Goal: Obtain resource: Obtain resource

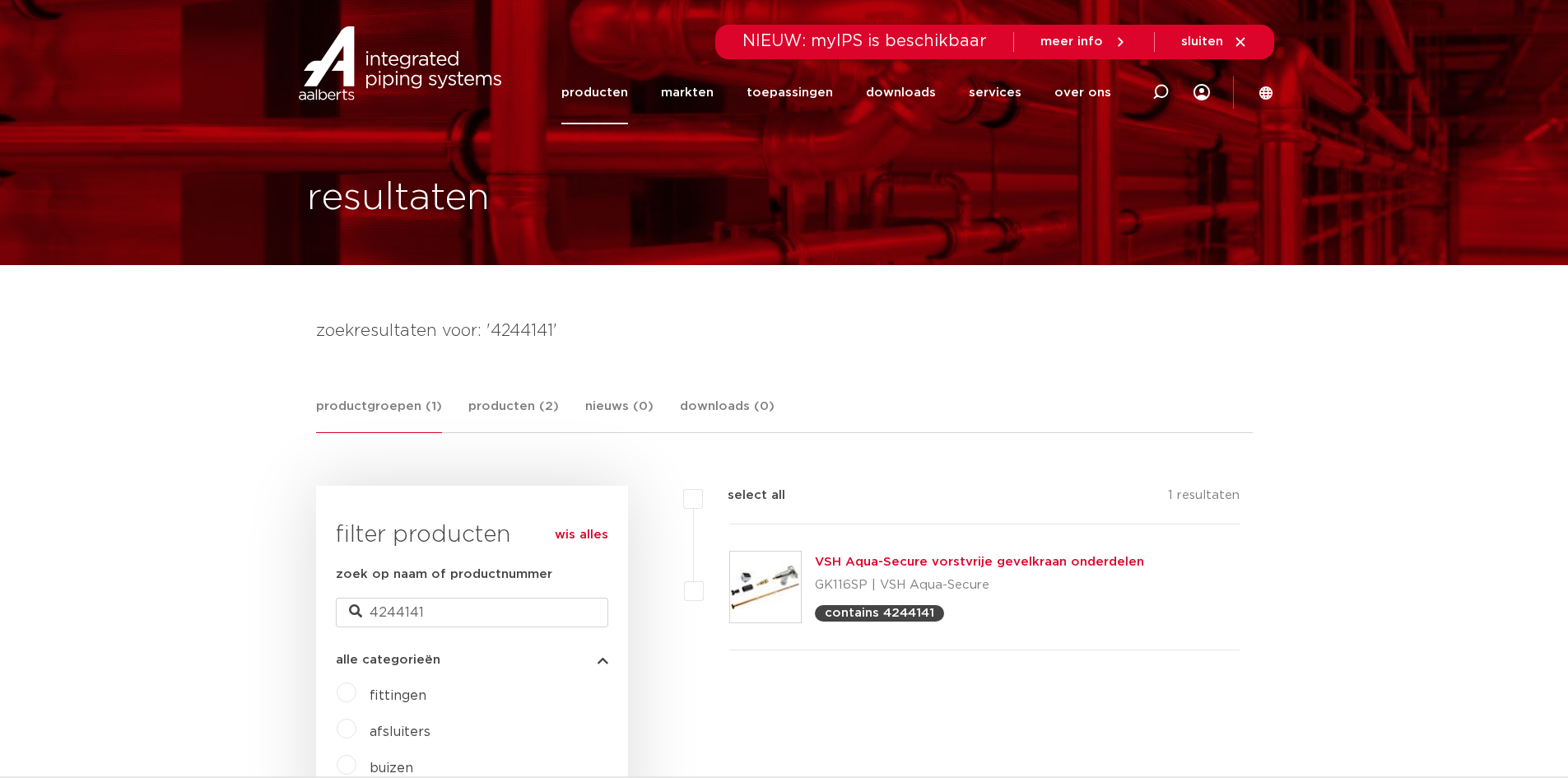
click at [911, 562] on link "VSH Aqua-Secure vorstvrije gevelkraan onderdelen" at bounding box center [979, 562] width 329 height 13
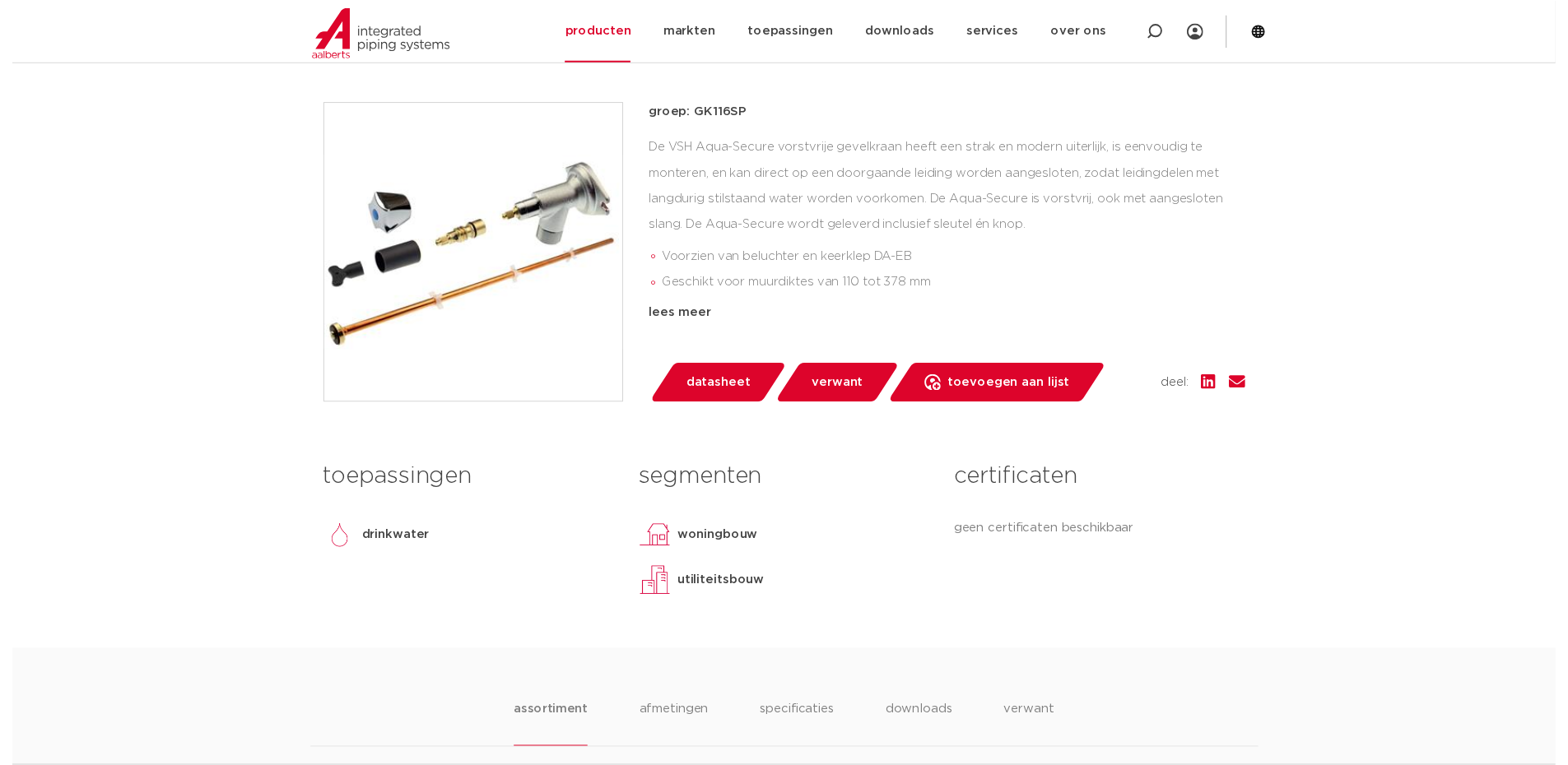
scroll to position [411, 0]
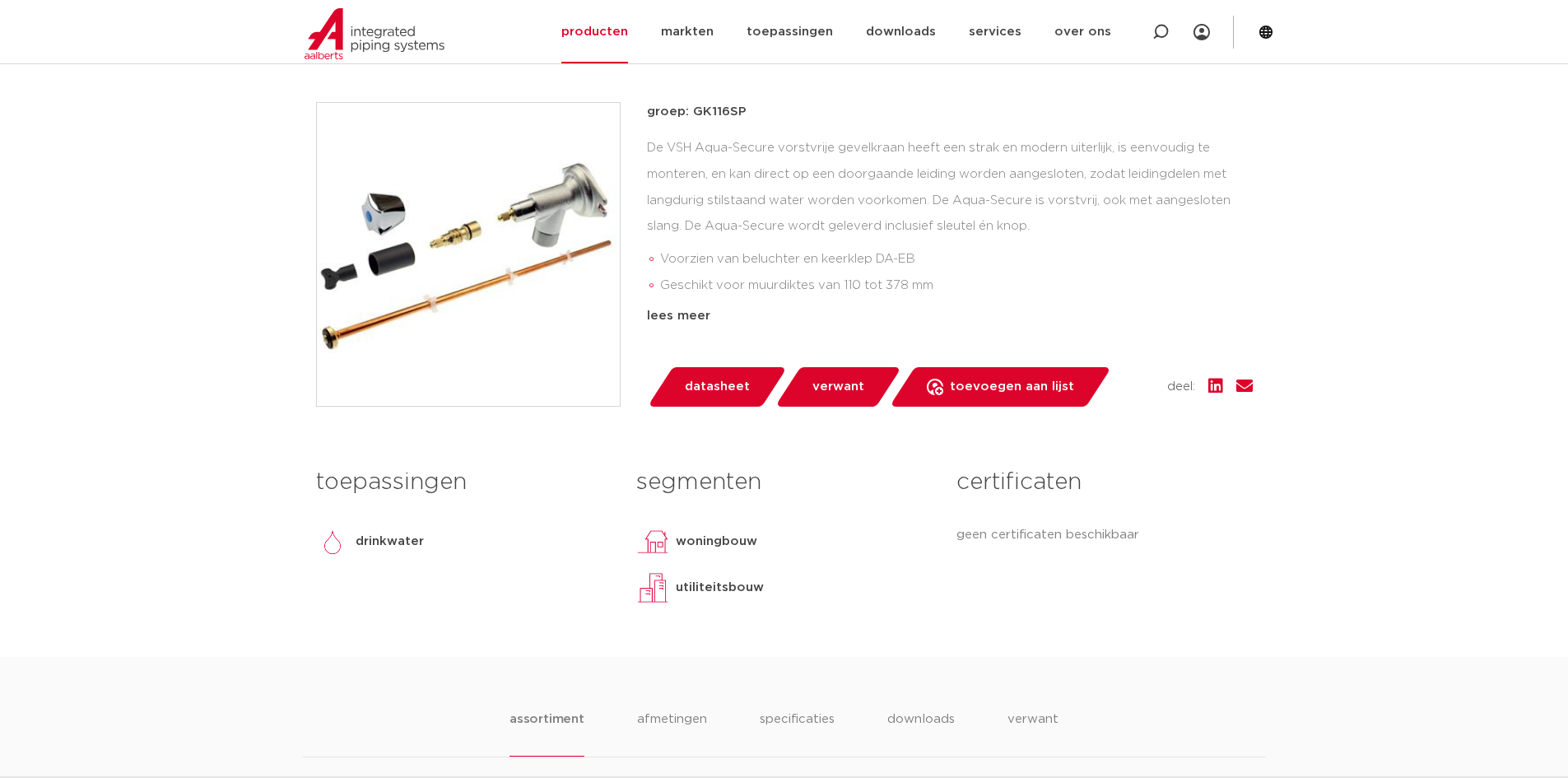
click at [724, 389] on span "datasheet" at bounding box center [717, 387] width 65 height 26
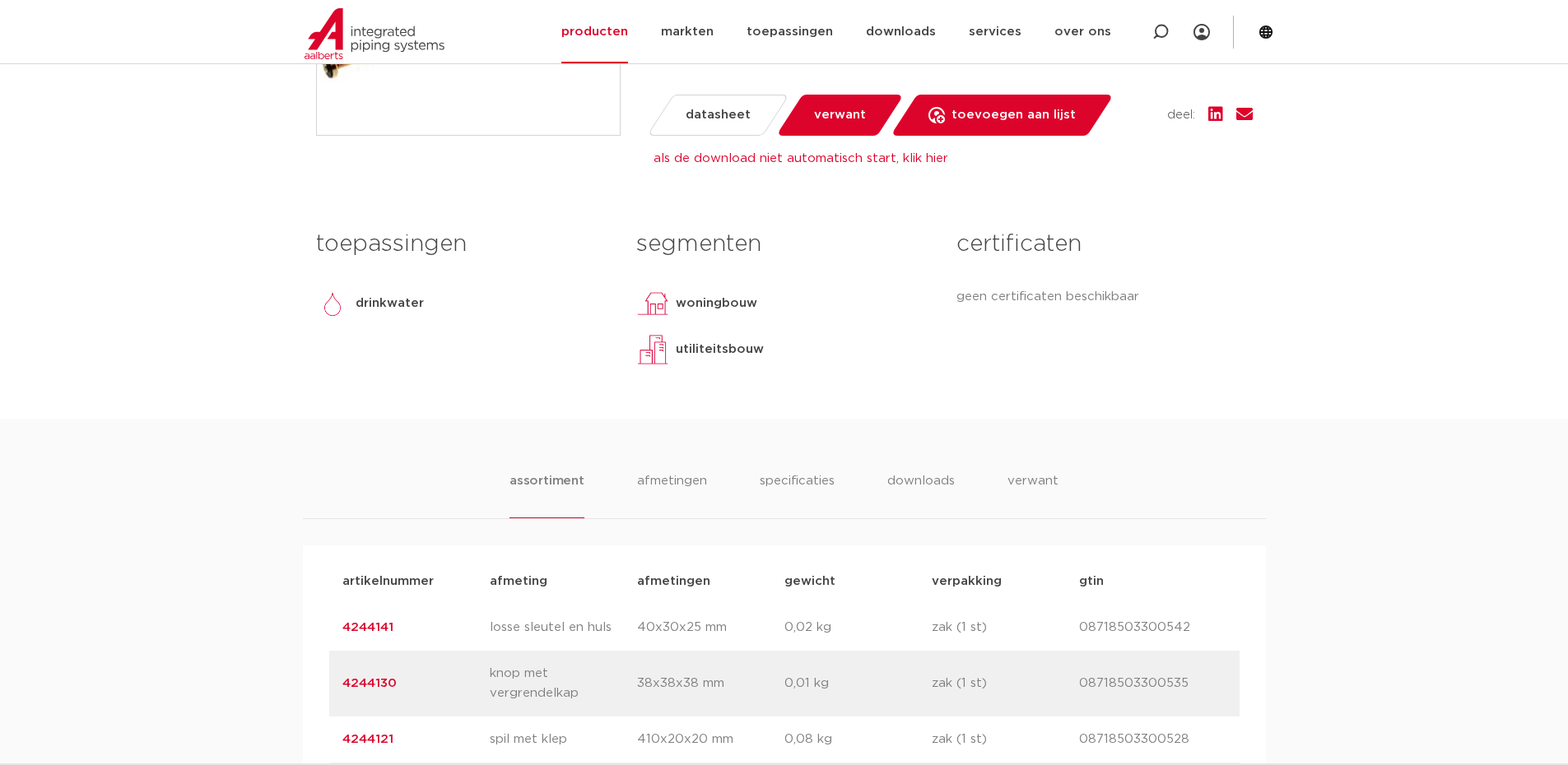
scroll to position [741, 0]
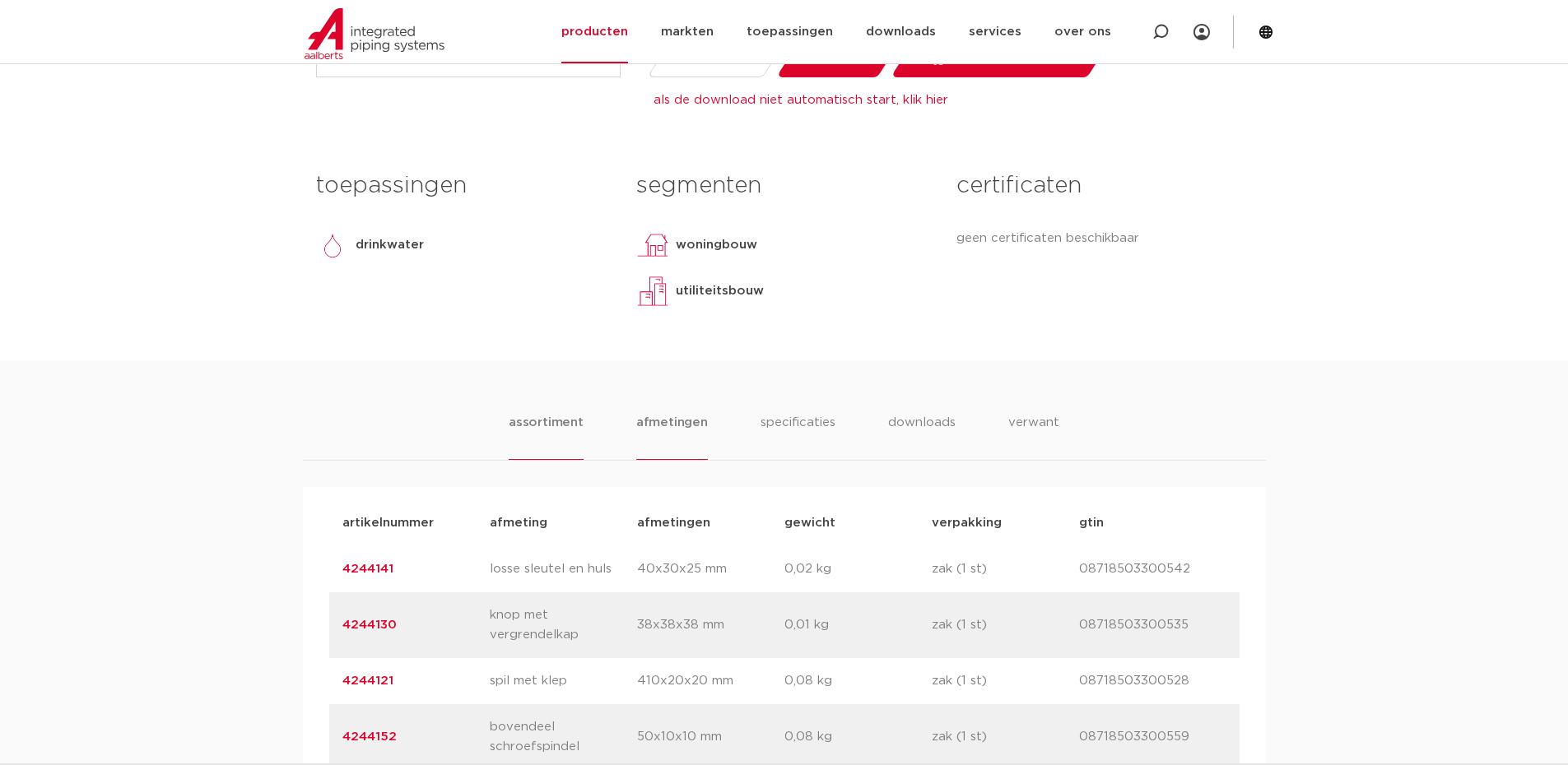
click at [672, 413] on li "afmetingen" at bounding box center [671, 437] width 71 height 47
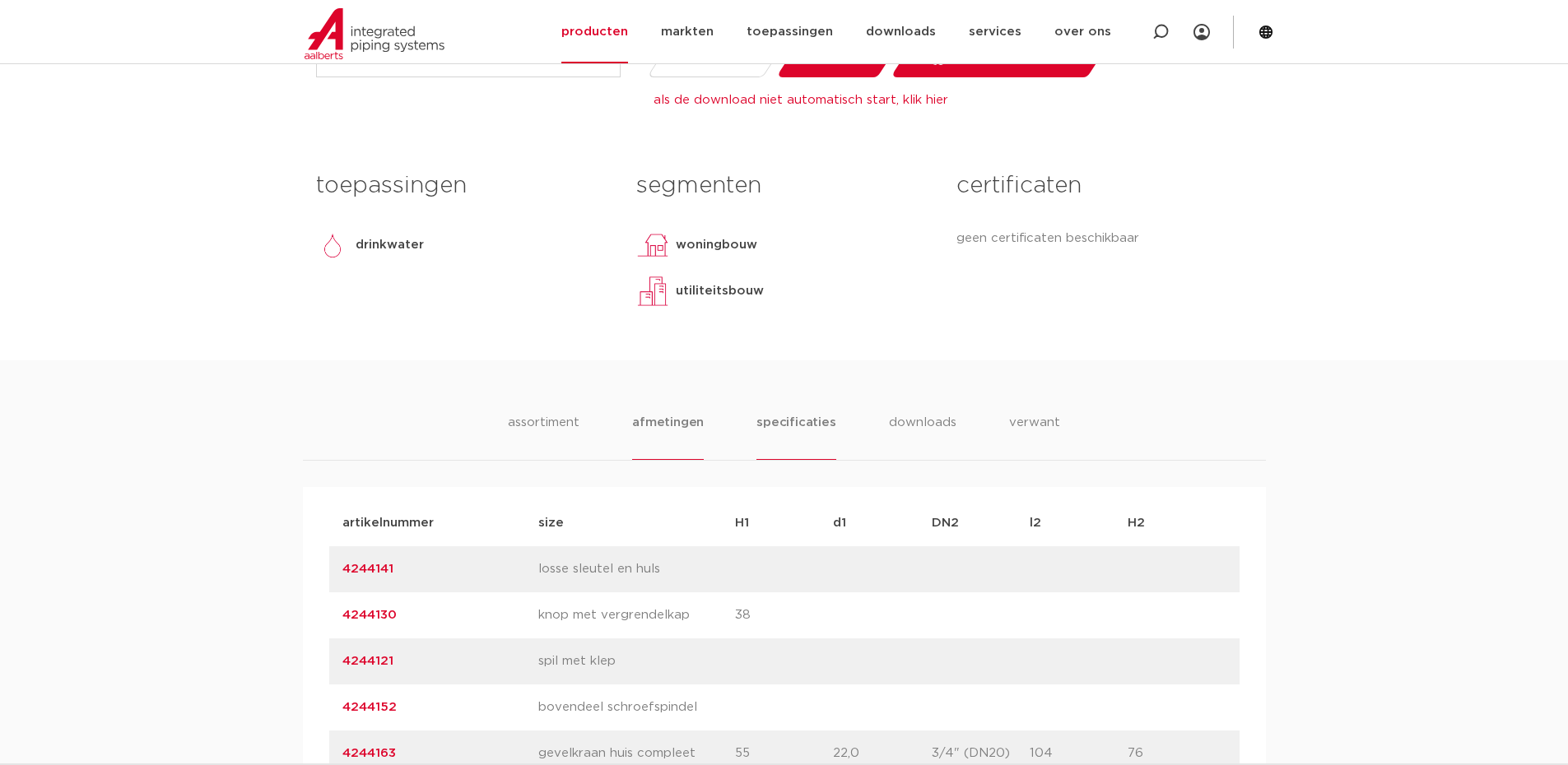
click at [796, 419] on li "specificaties" at bounding box center [796, 437] width 79 height 47
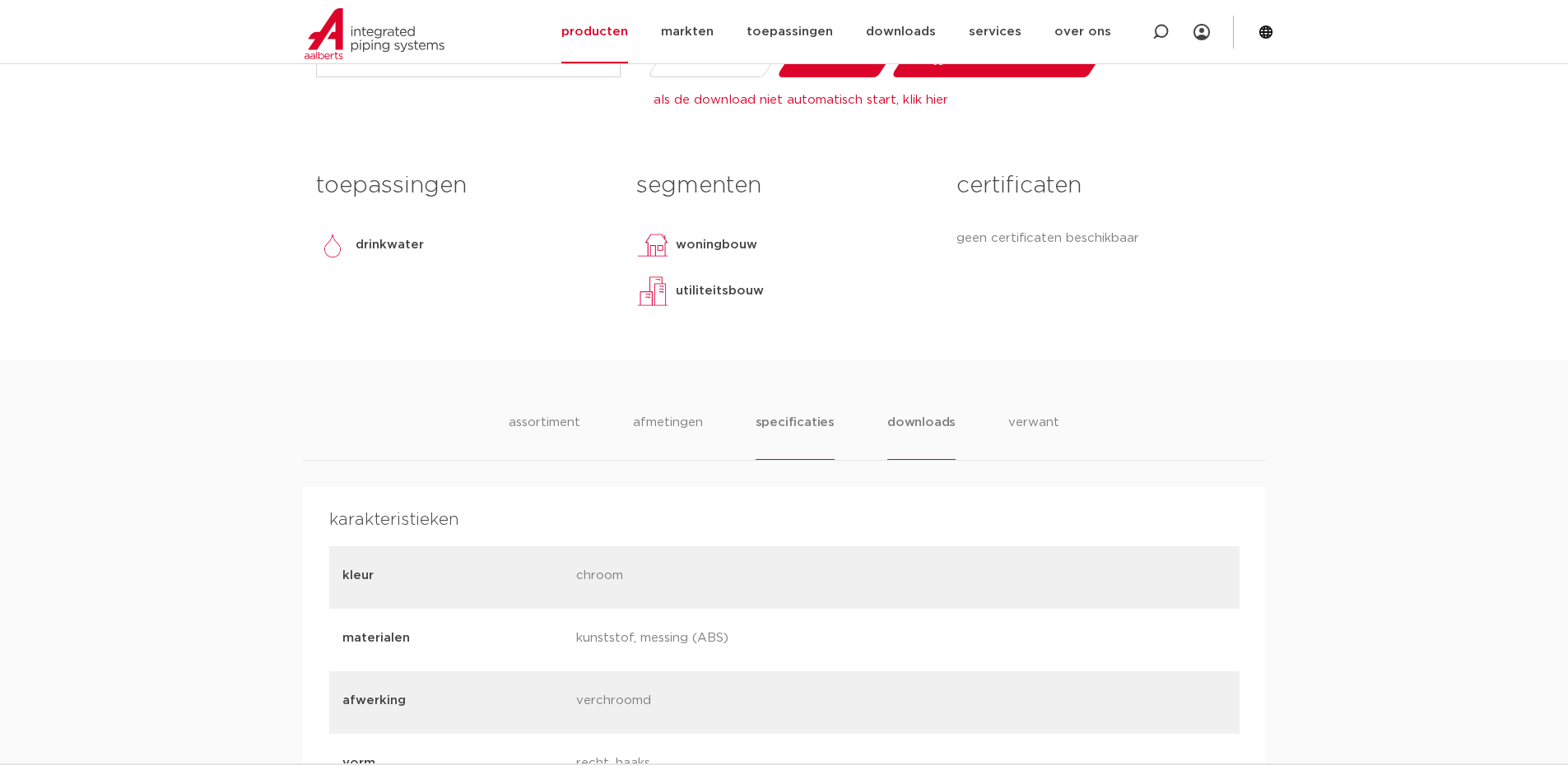
click at [928, 426] on li "downloads" at bounding box center [921, 437] width 69 height 47
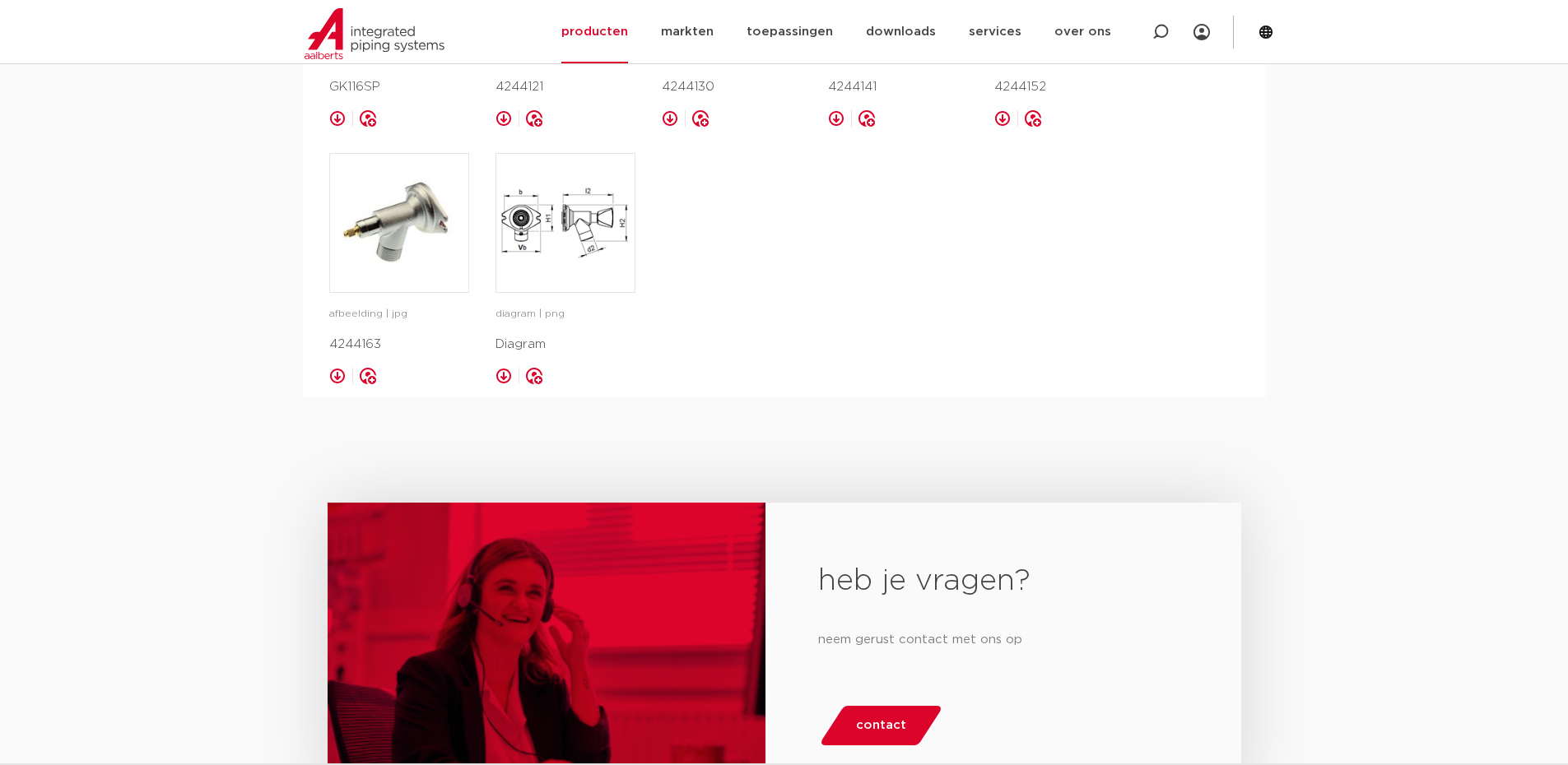
scroll to position [1317, 0]
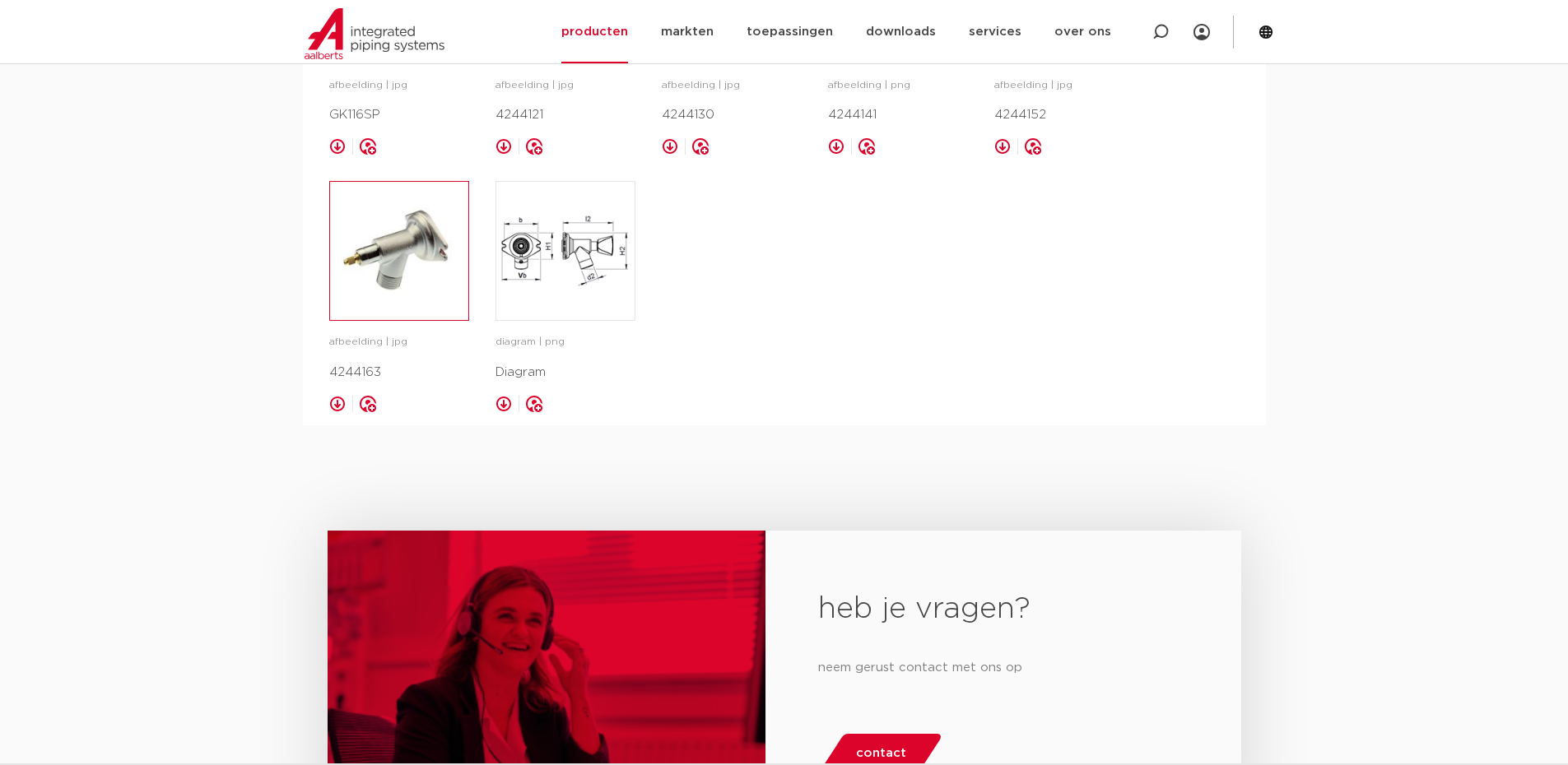
click at [386, 269] on img at bounding box center [399, 250] width 138 height 138
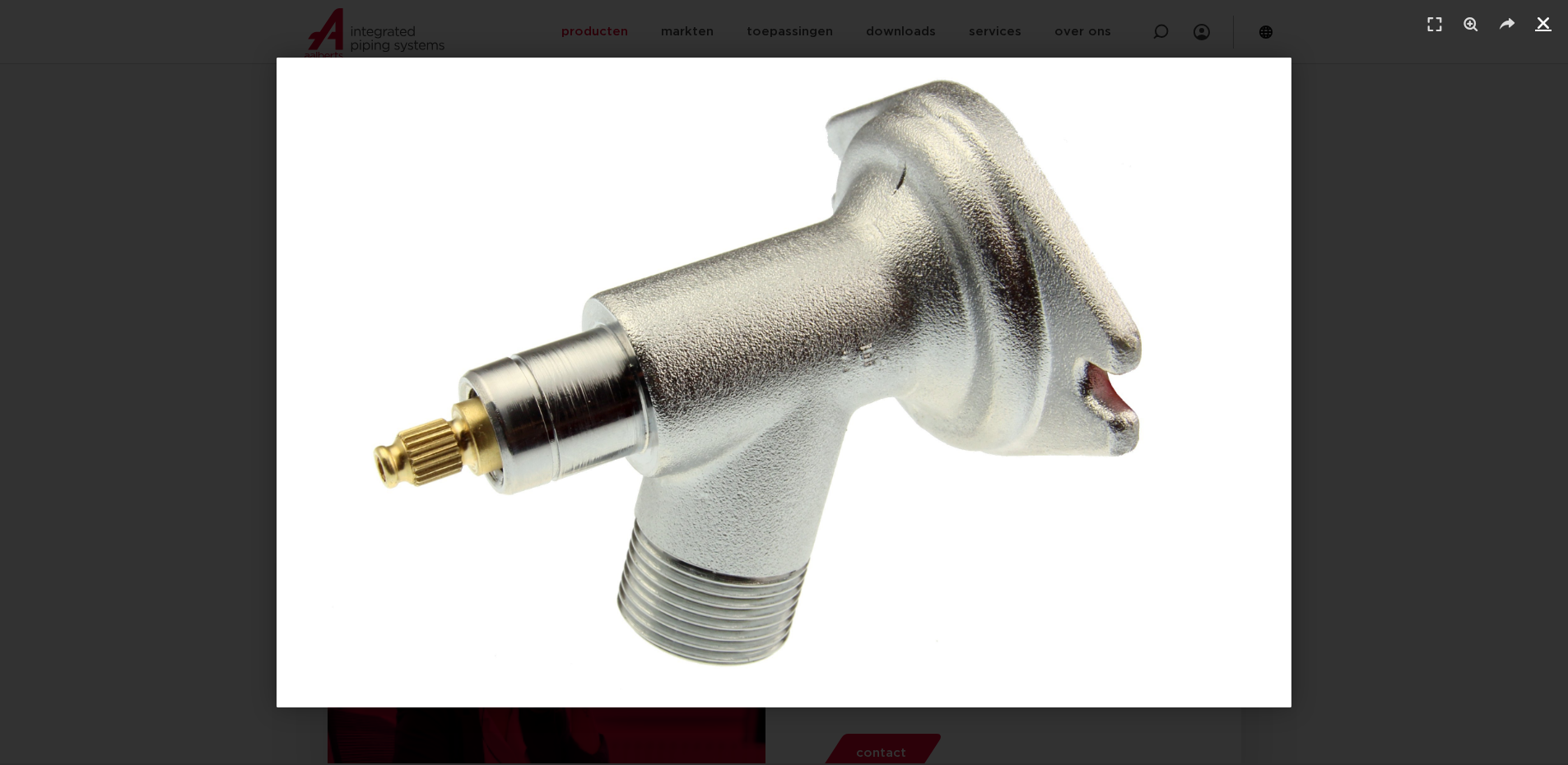
click at [1548, 27] on icon "Sluiten (Esc)" at bounding box center [1543, 22] width 16 height 16
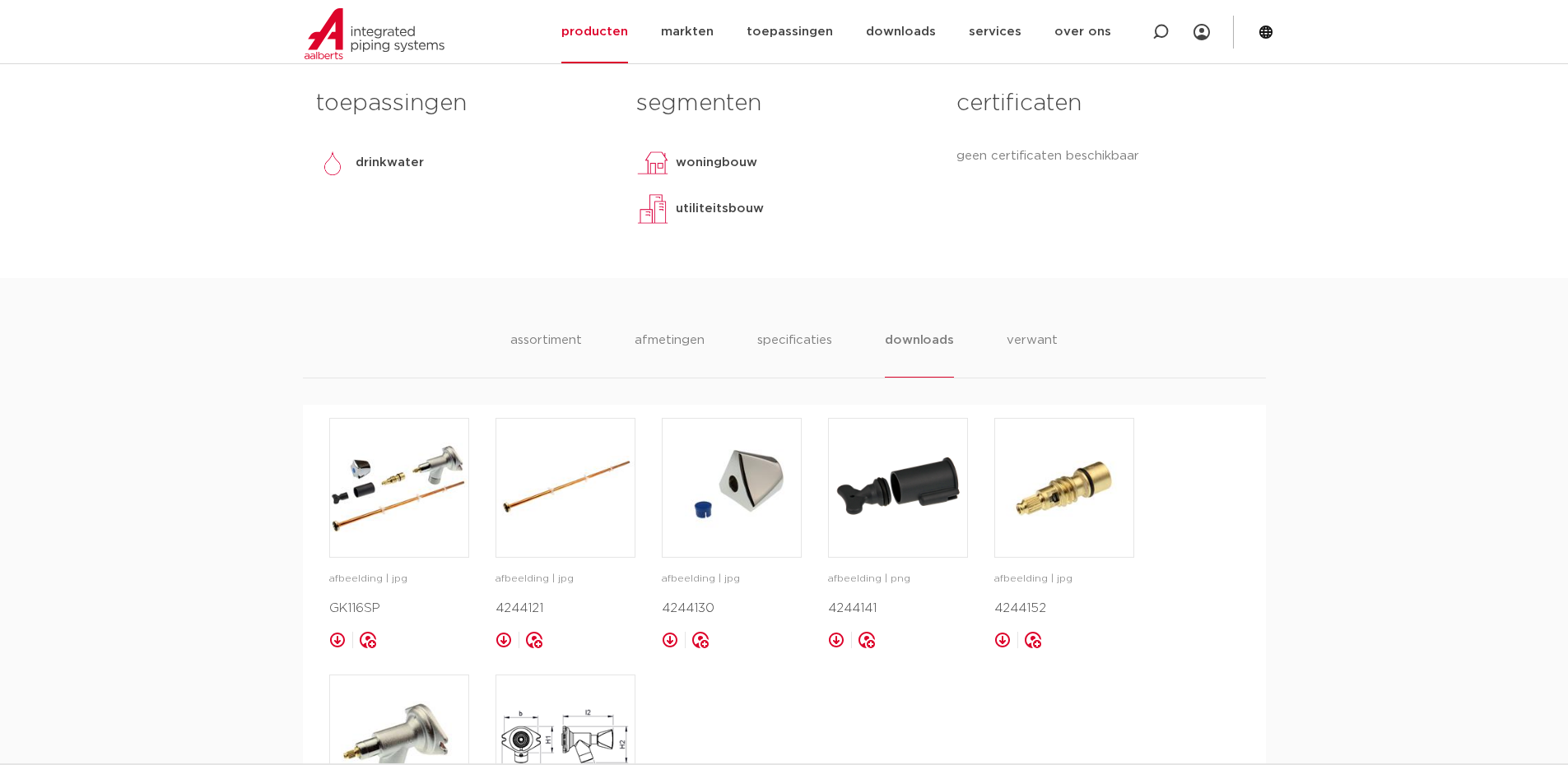
scroll to position [741, 0]
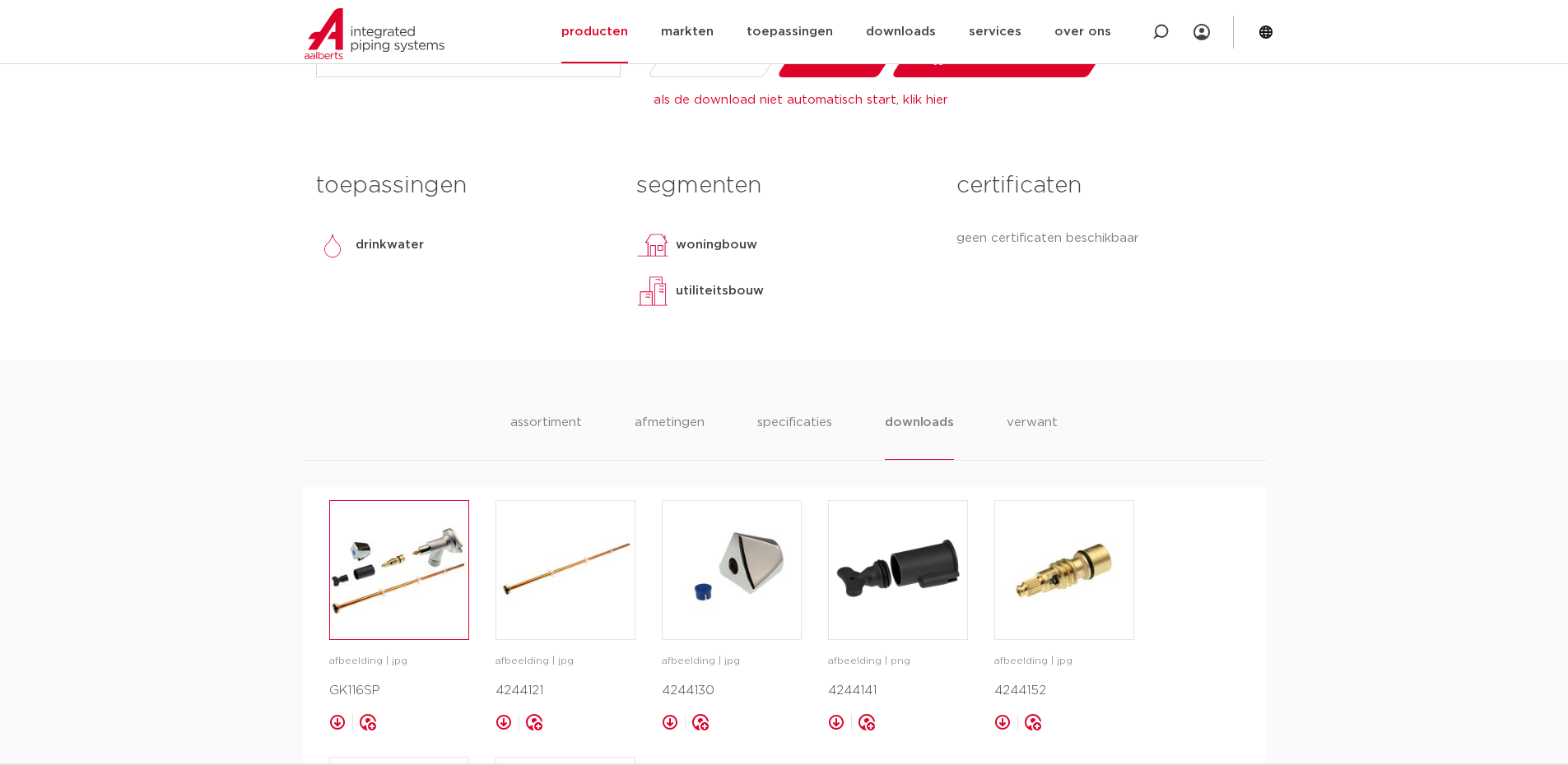
click at [417, 572] on img at bounding box center [399, 570] width 138 height 138
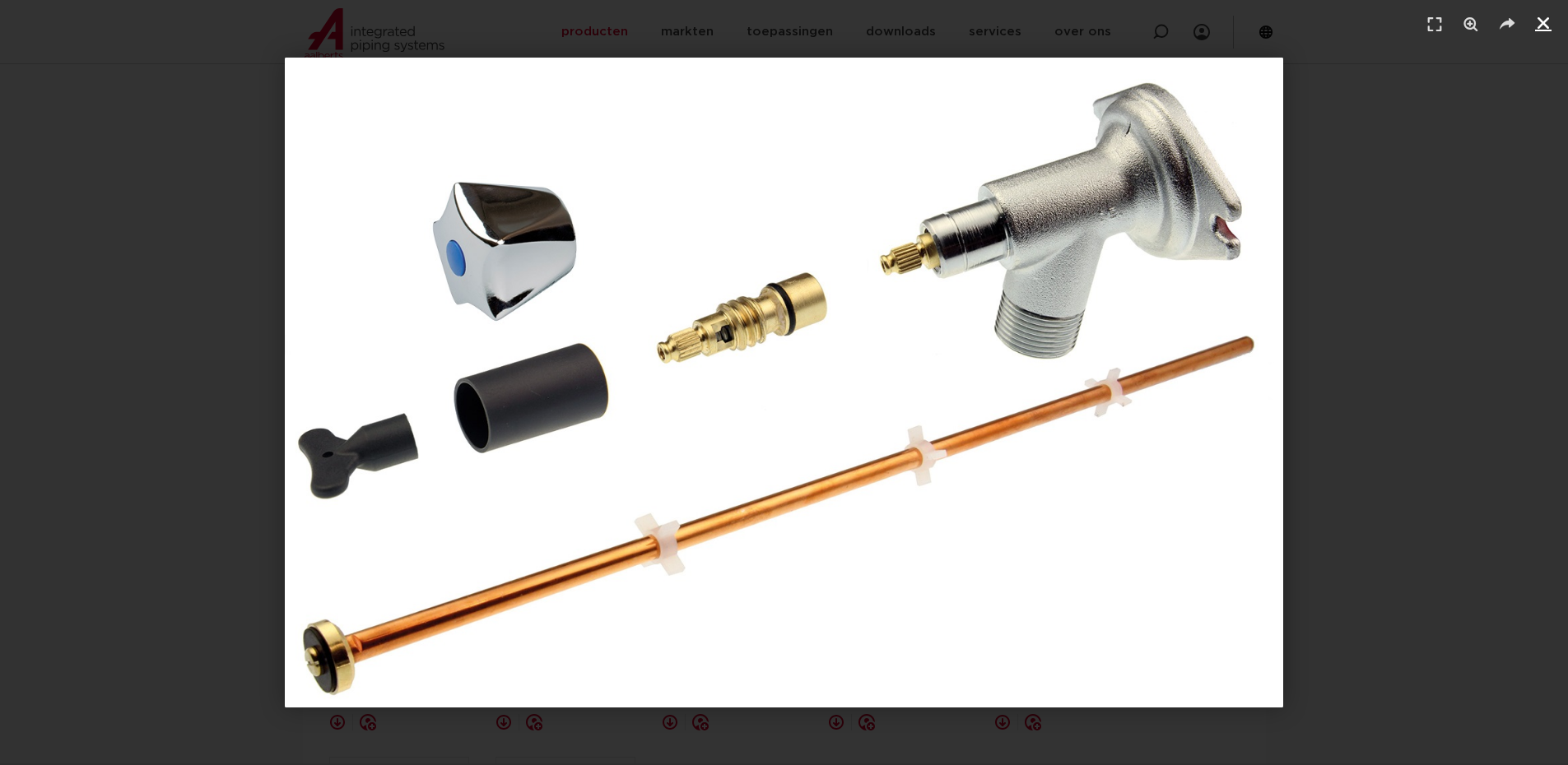
click at [1544, 27] on icon "Sluiten (Esc)" at bounding box center [1543, 22] width 16 height 16
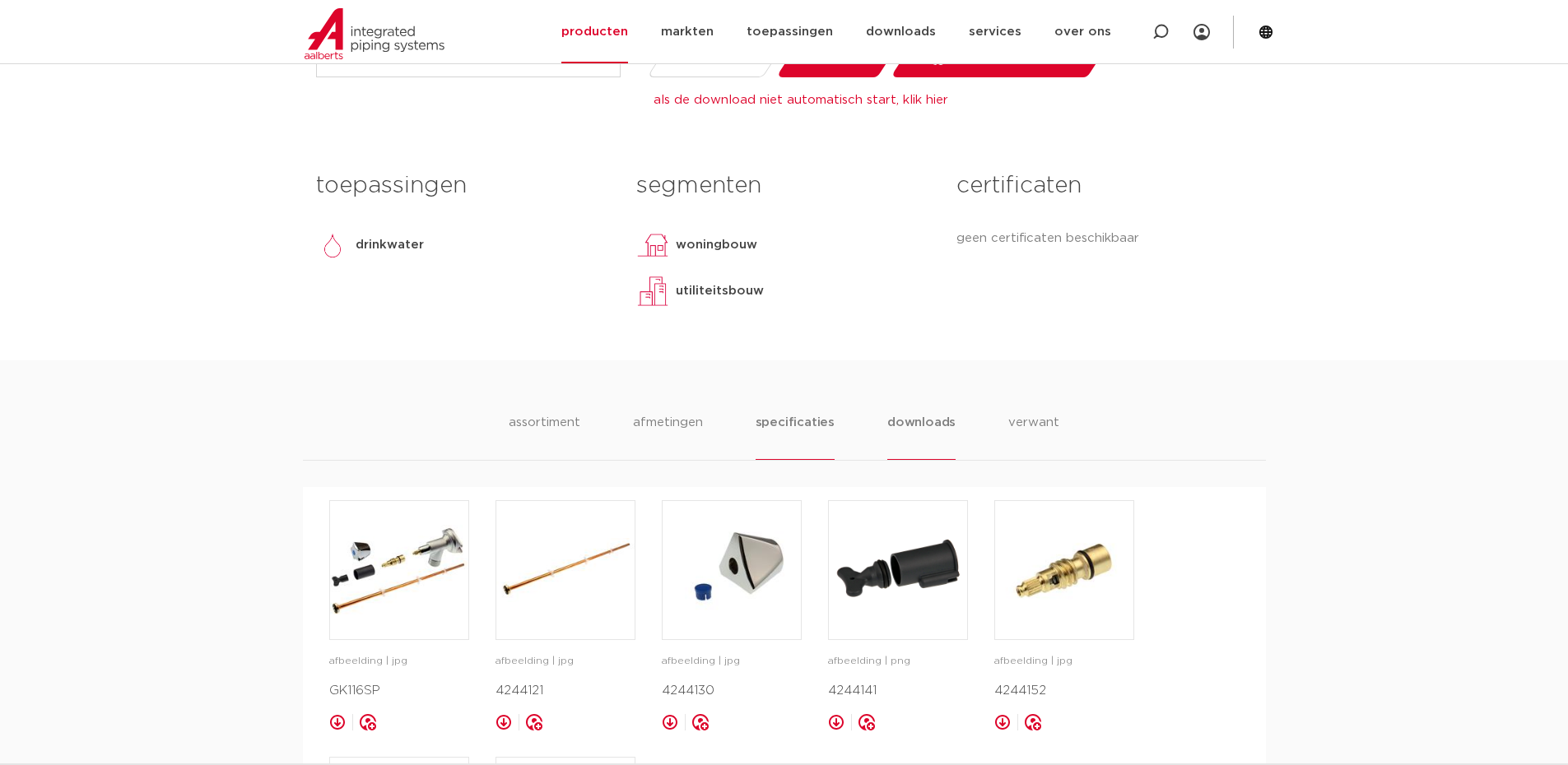
click at [775, 427] on li "specificaties" at bounding box center [795, 437] width 79 height 47
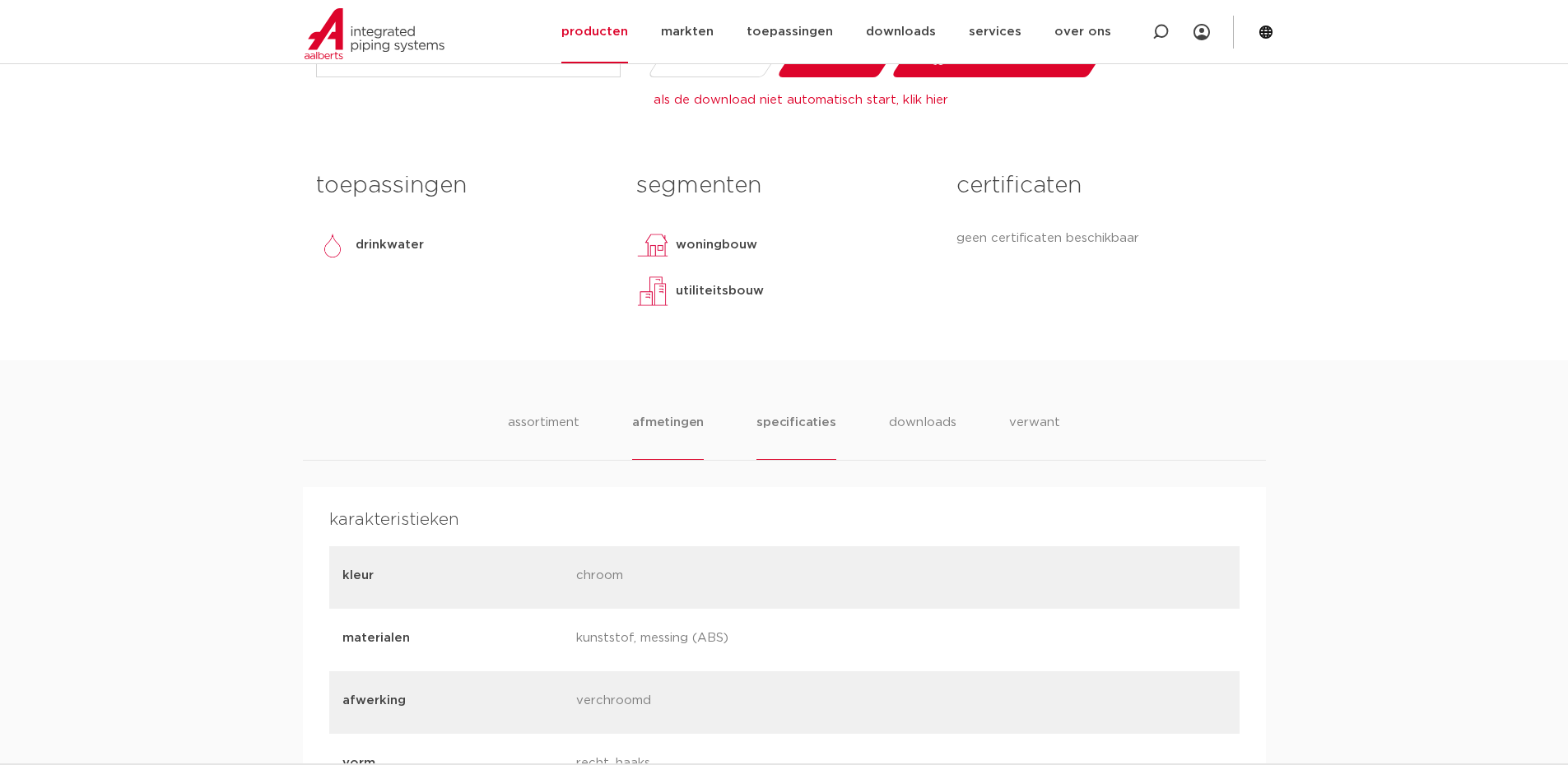
click at [682, 427] on li "afmetingen" at bounding box center [668, 437] width 71 height 47
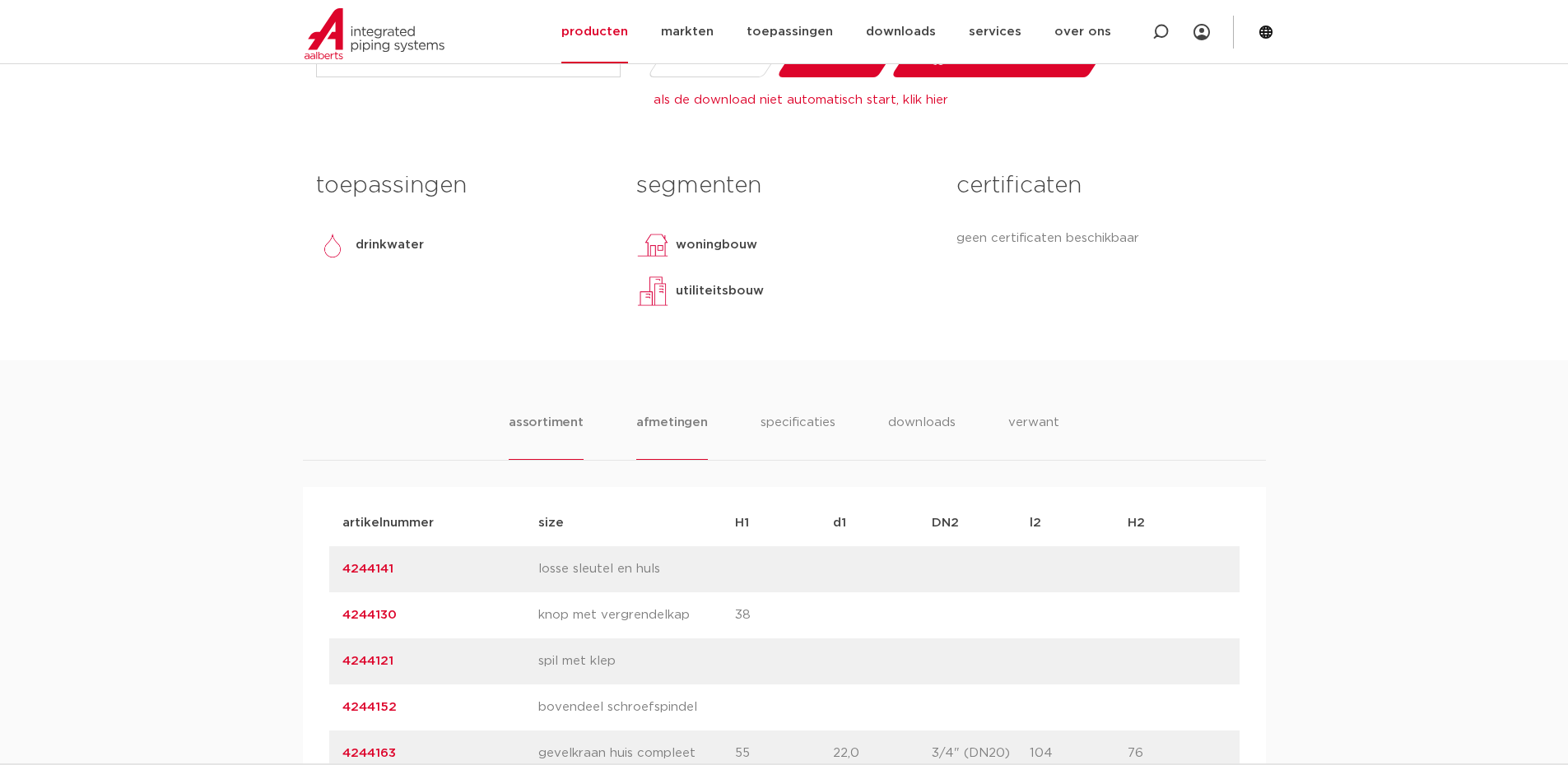
click at [557, 428] on li "assortiment" at bounding box center [546, 437] width 75 height 47
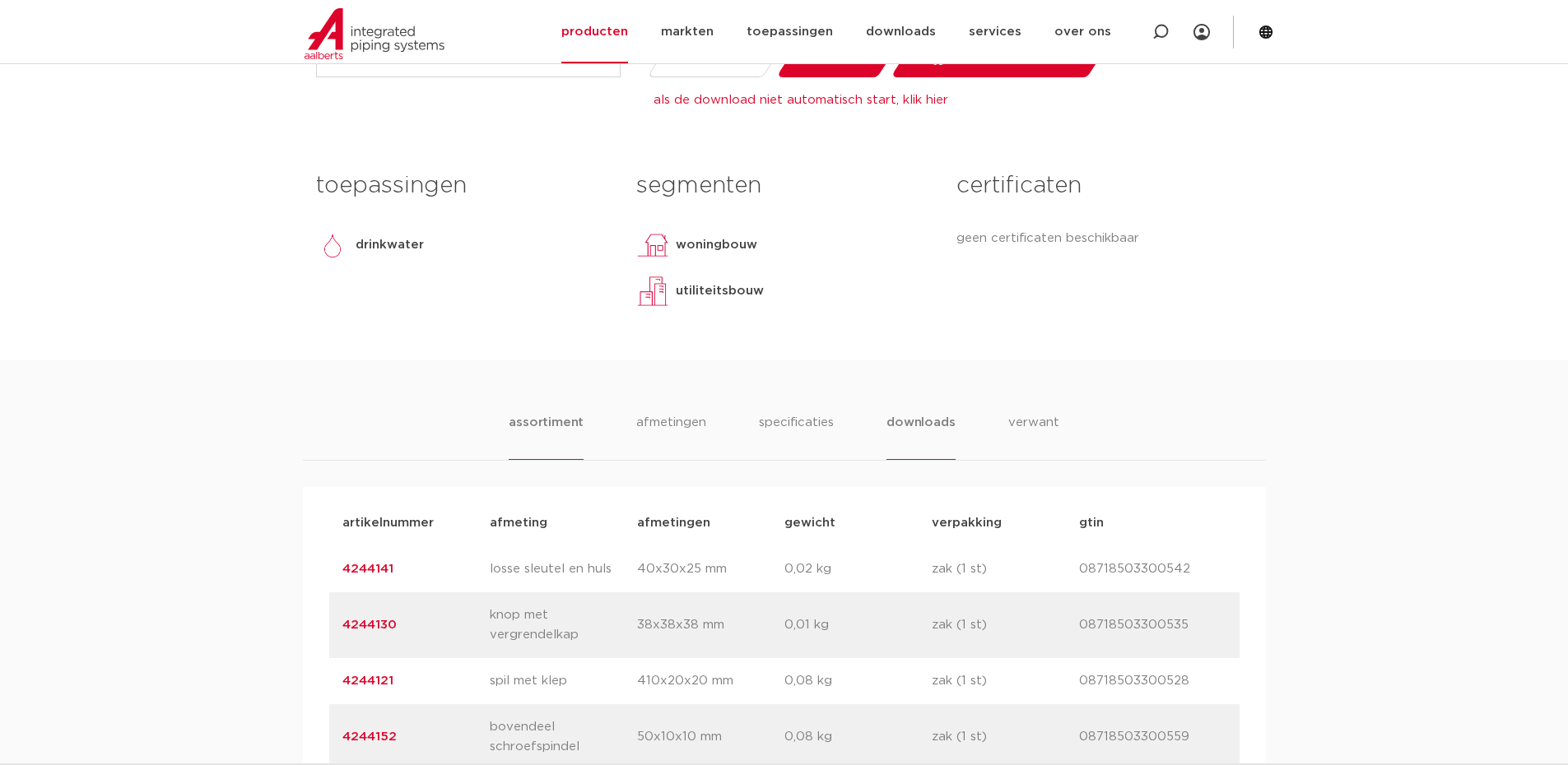
click at [925, 430] on li "downloads" at bounding box center [920, 437] width 69 height 47
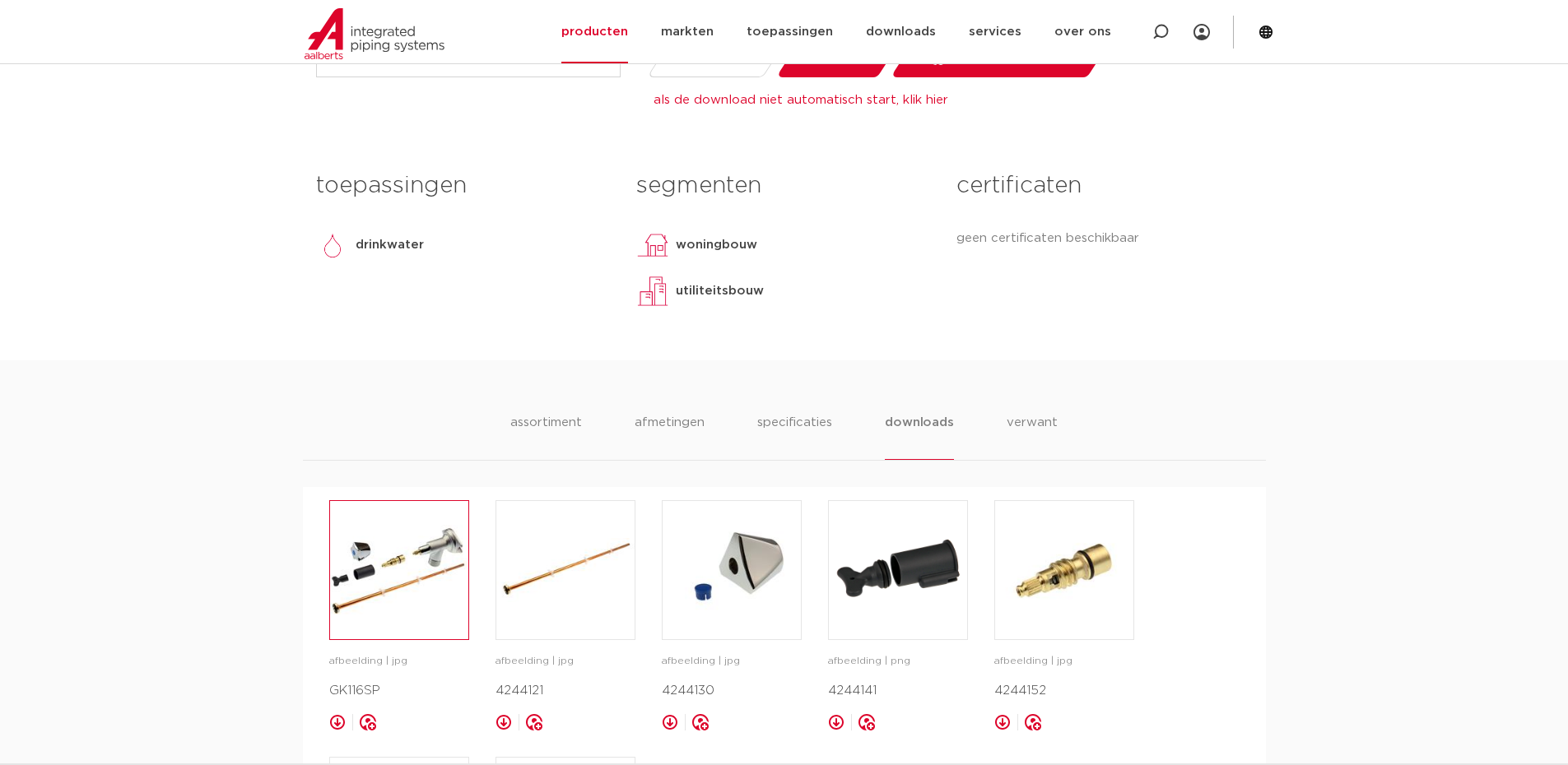
click at [398, 567] on img at bounding box center [399, 570] width 138 height 138
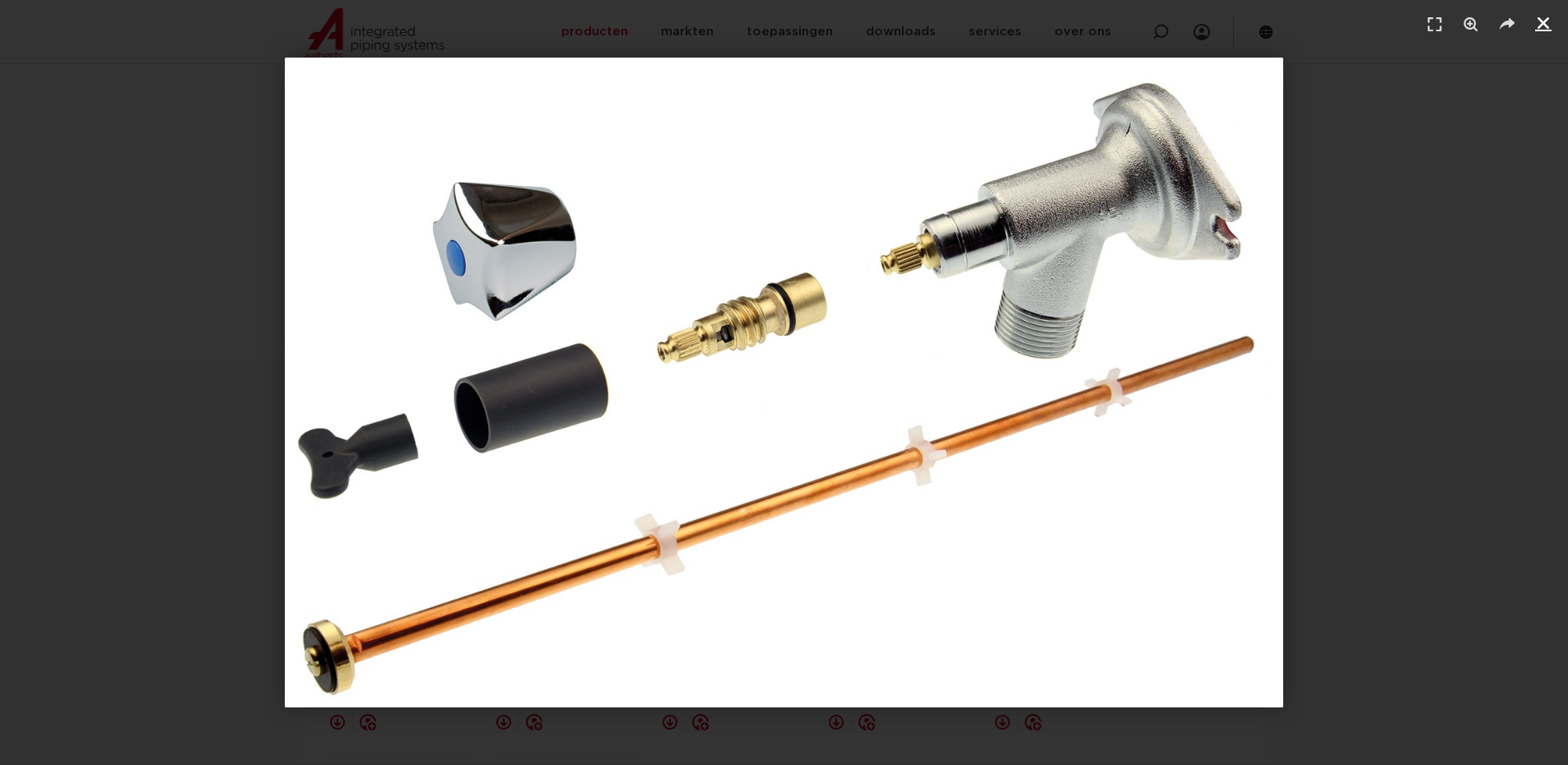
click at [1551, 25] on icon "Sluiten (Esc)" at bounding box center [1543, 22] width 16 height 16
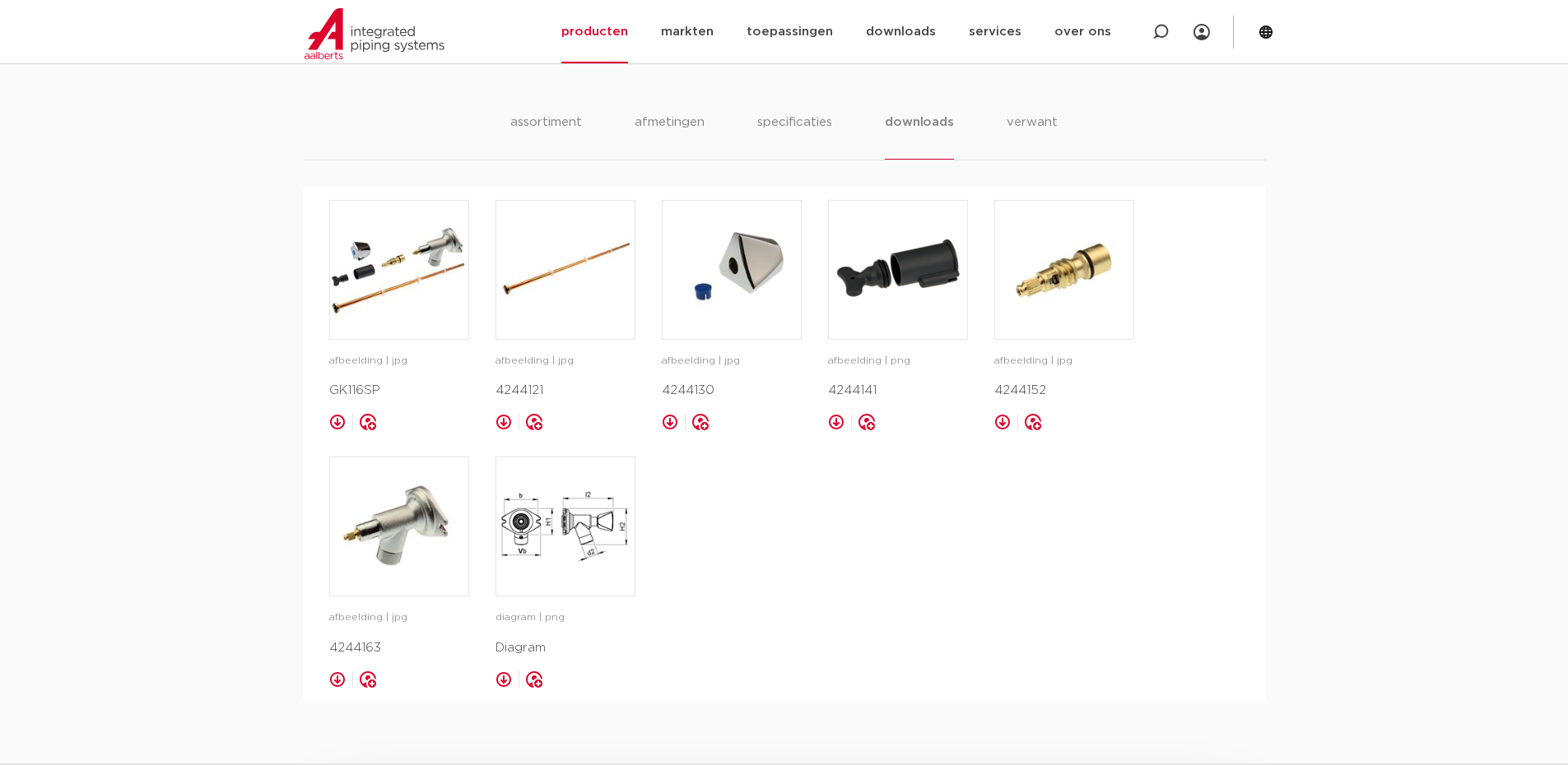
scroll to position [1069, 0]
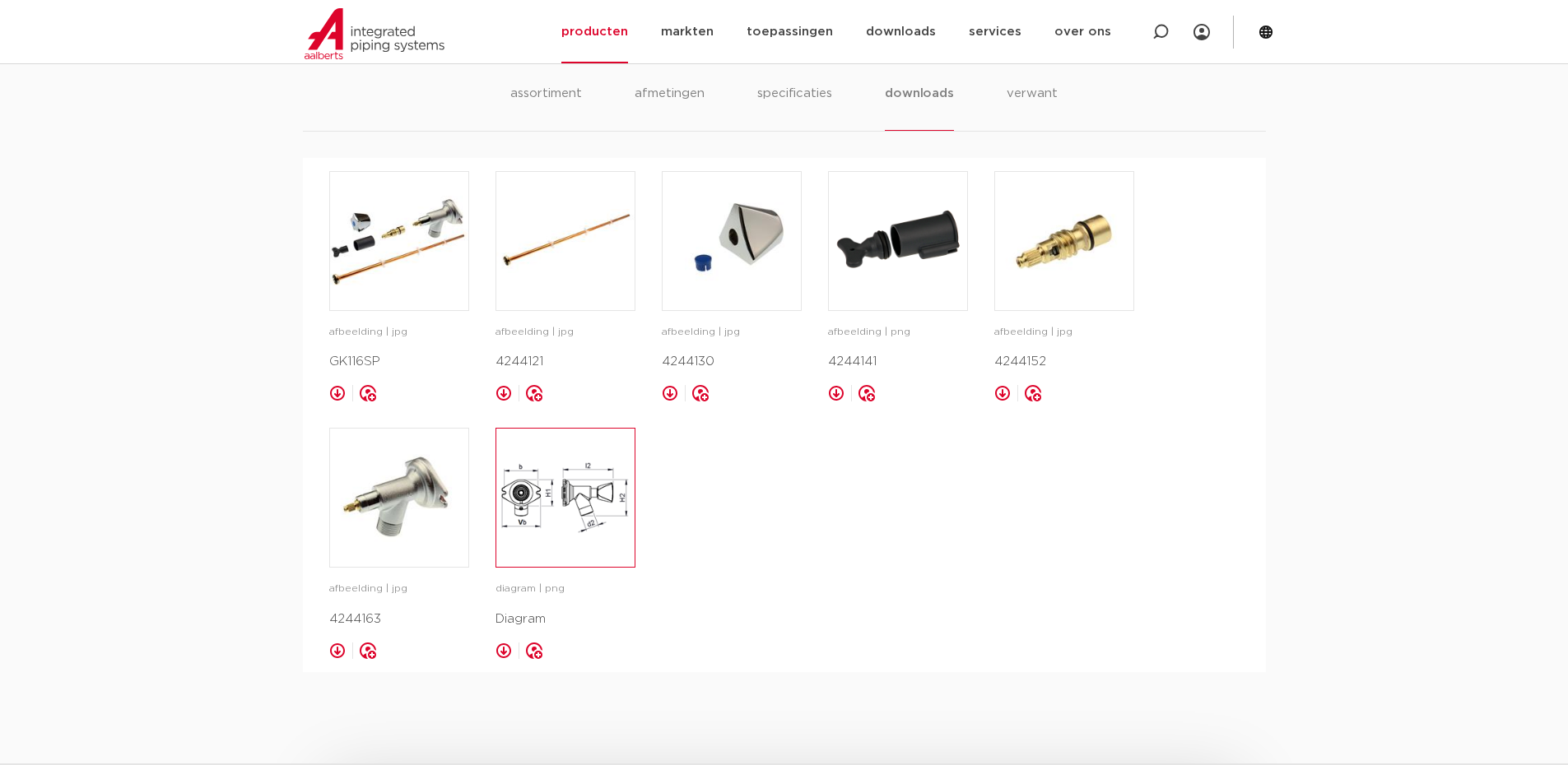
click at [558, 521] on img at bounding box center [565, 497] width 138 height 138
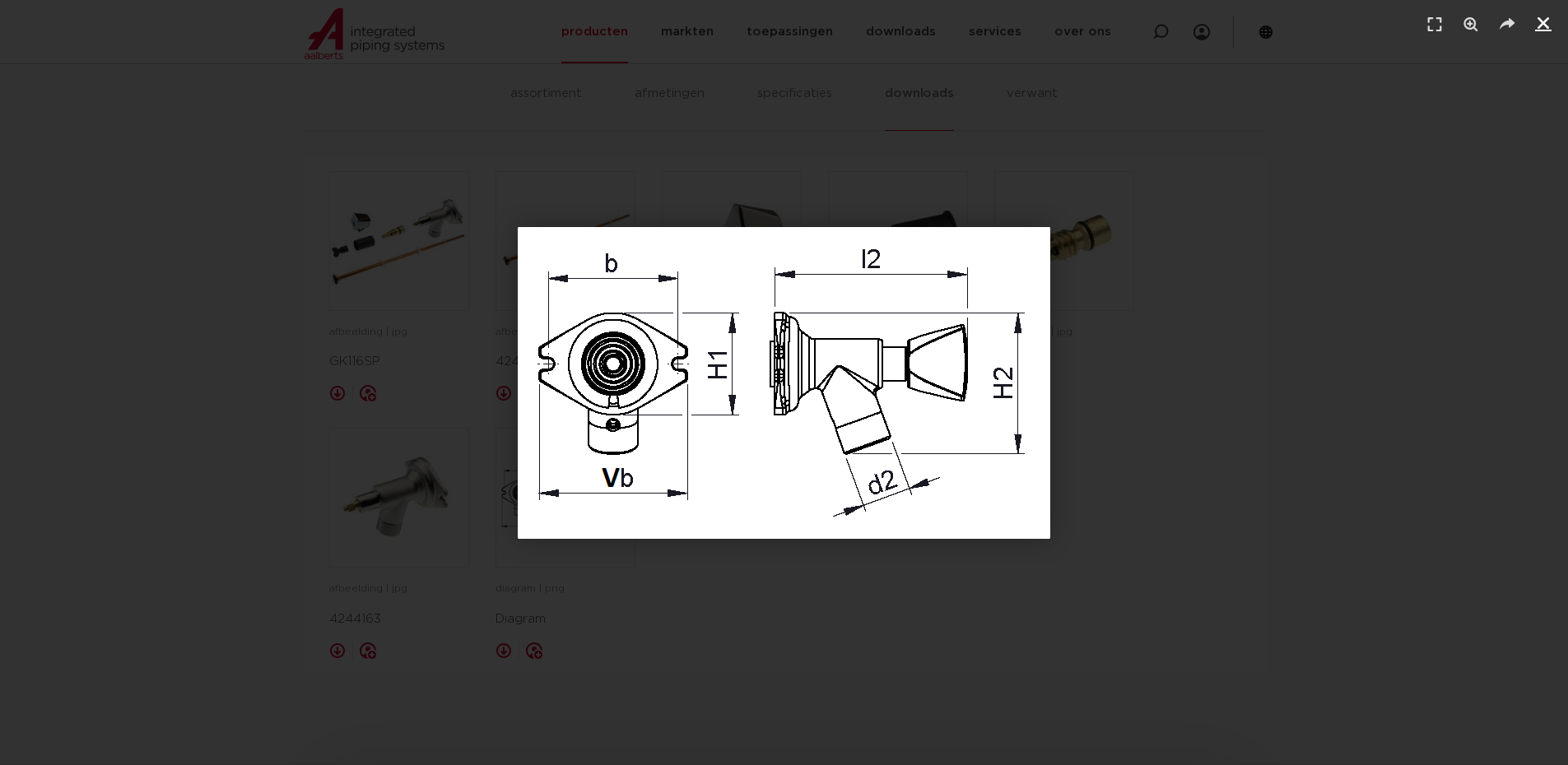
click at [1545, 23] on icon "Sluiten (Esc)" at bounding box center [1543, 22] width 16 height 16
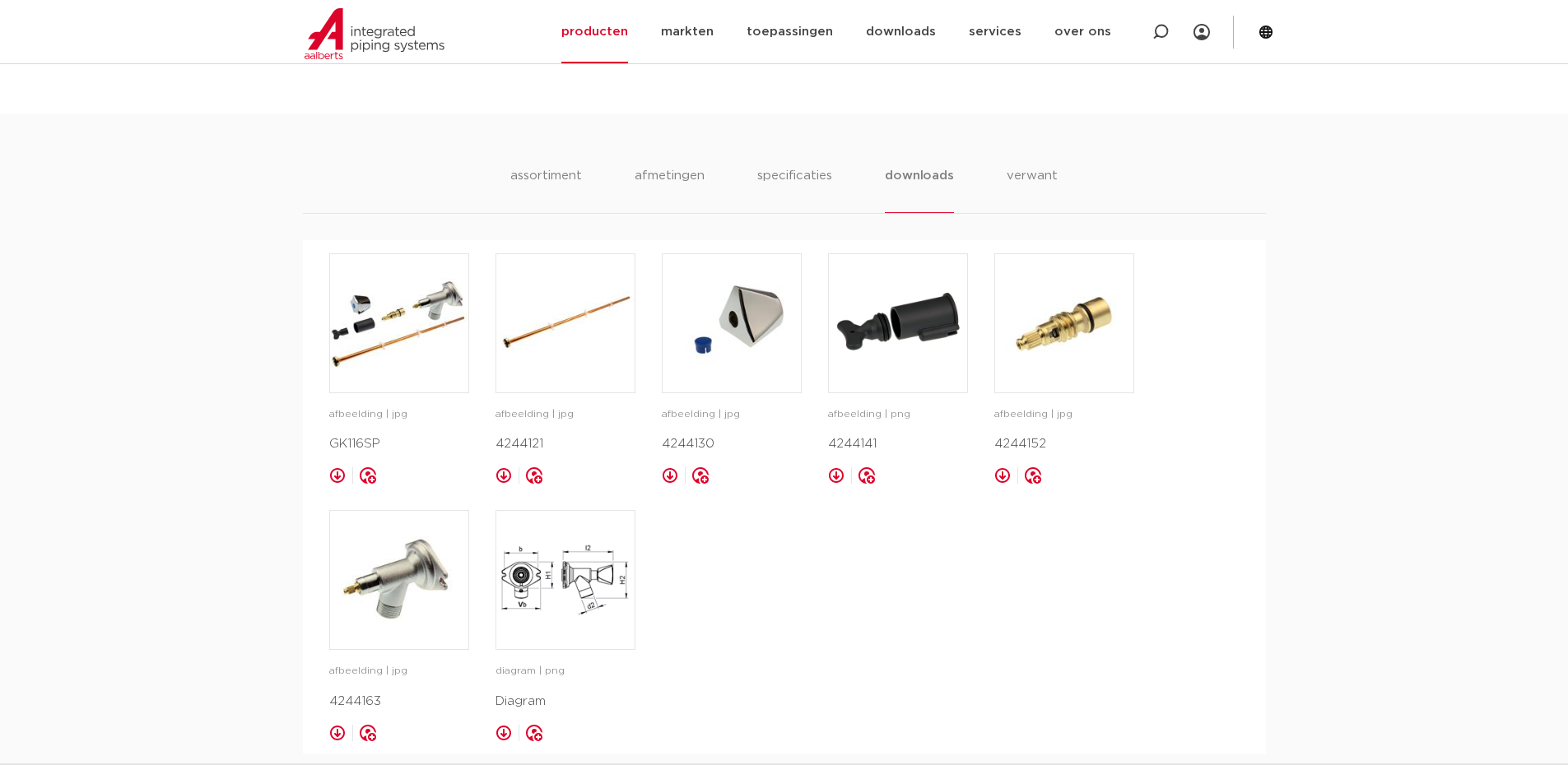
scroll to position [905, 0]
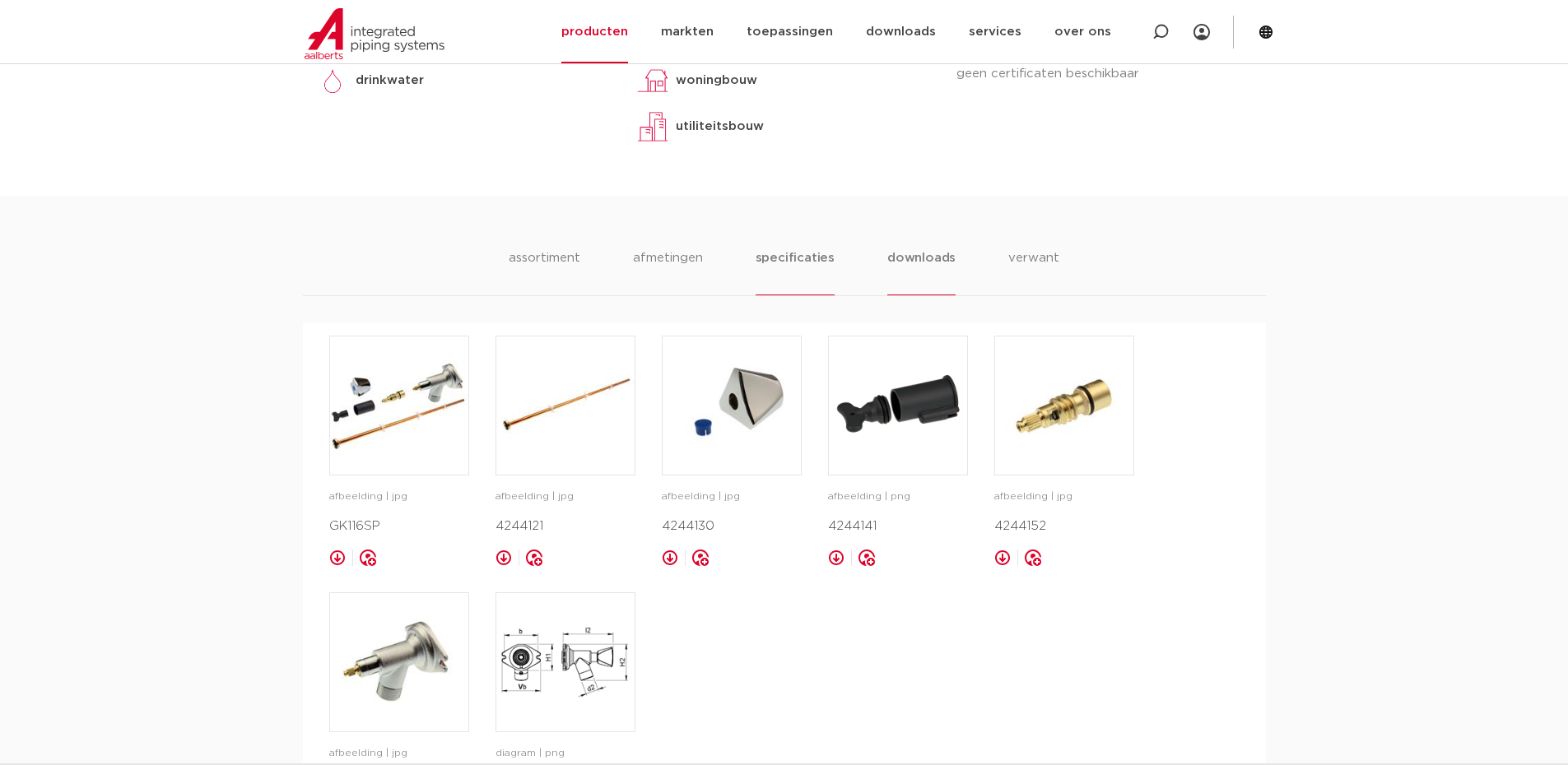
click at [803, 261] on li "specificaties" at bounding box center [795, 271] width 79 height 47
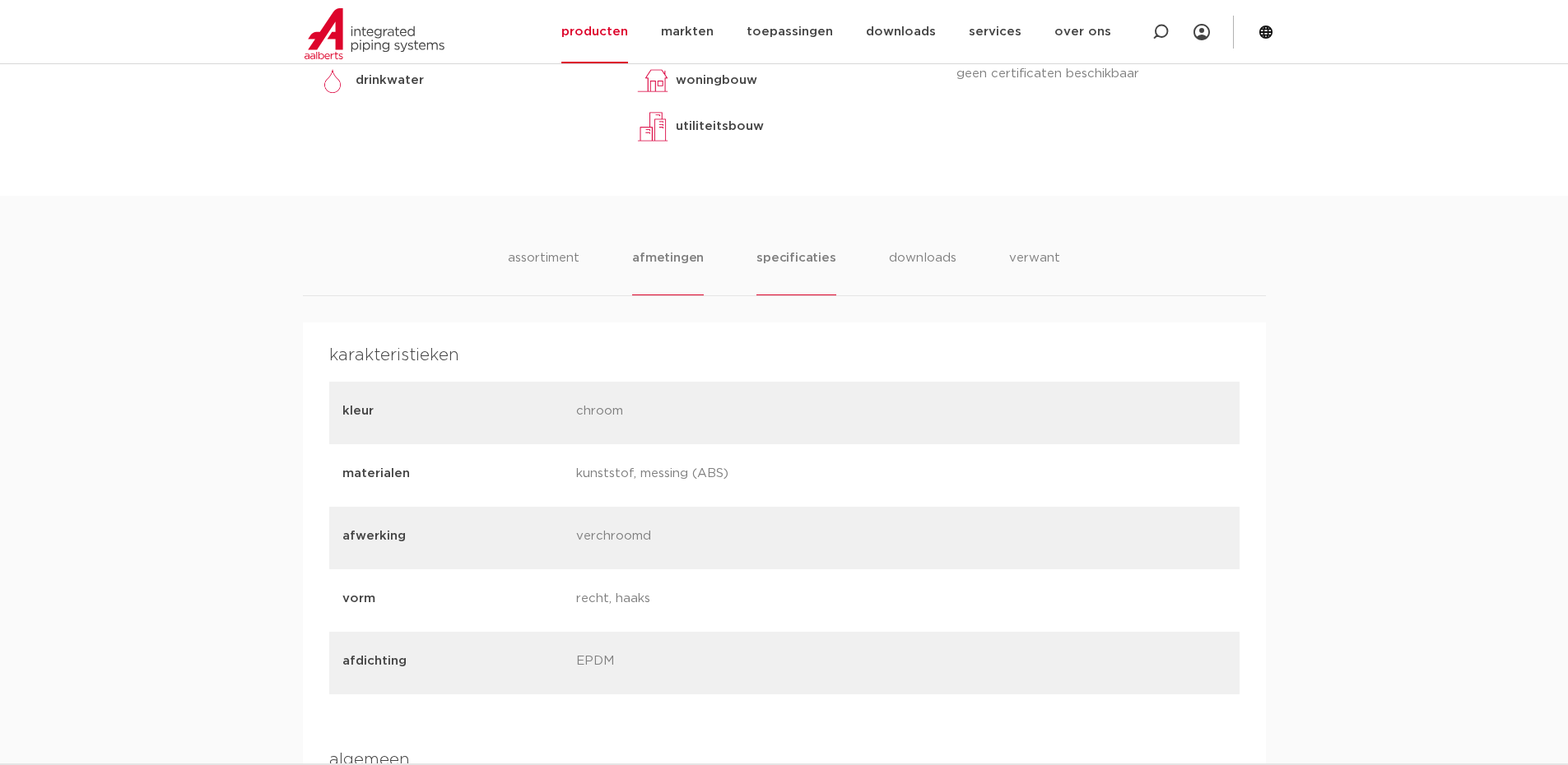
click at [647, 258] on li "afmetingen" at bounding box center [668, 271] width 71 height 47
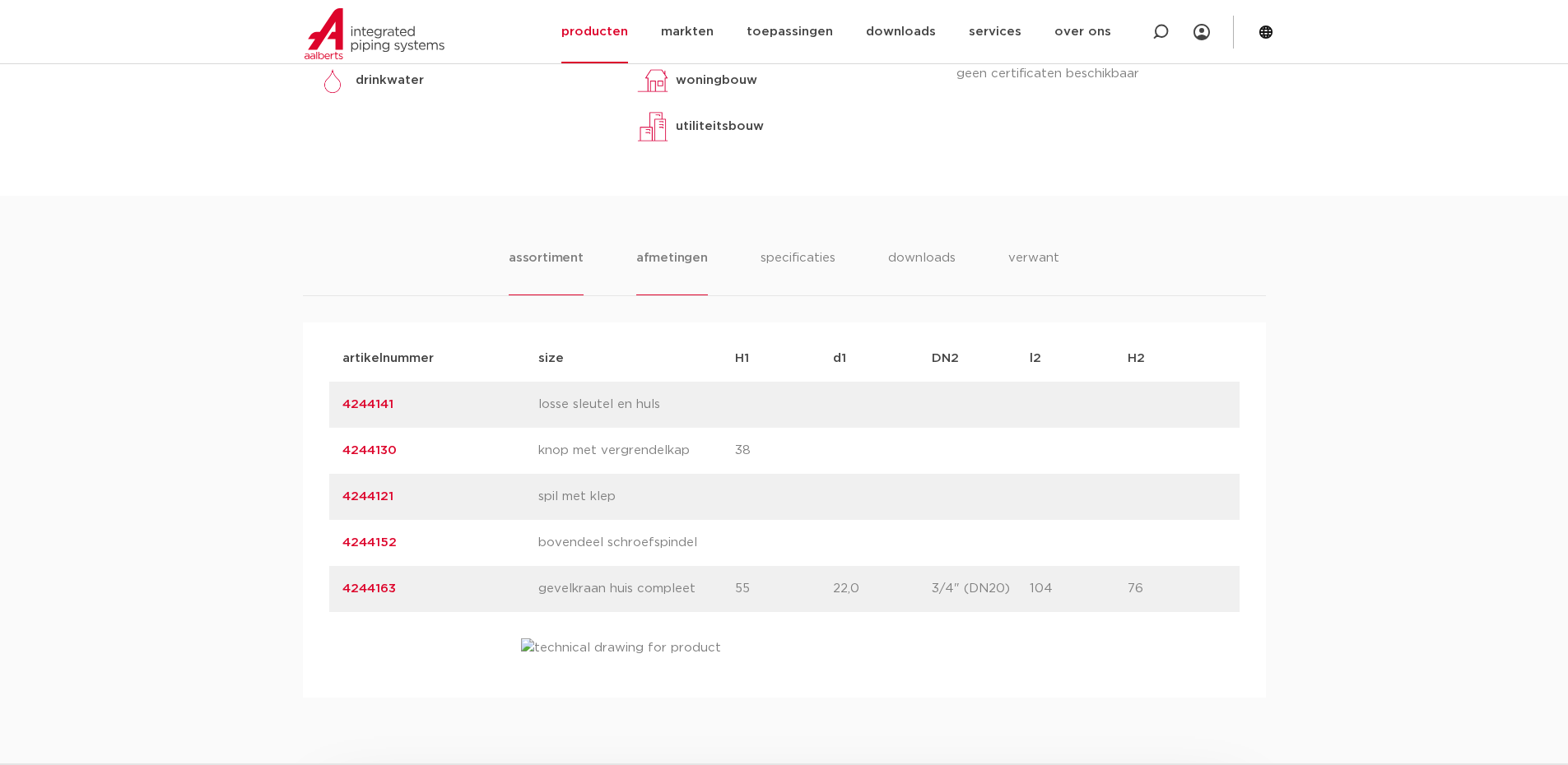
click at [527, 263] on li "assortiment" at bounding box center [546, 271] width 75 height 47
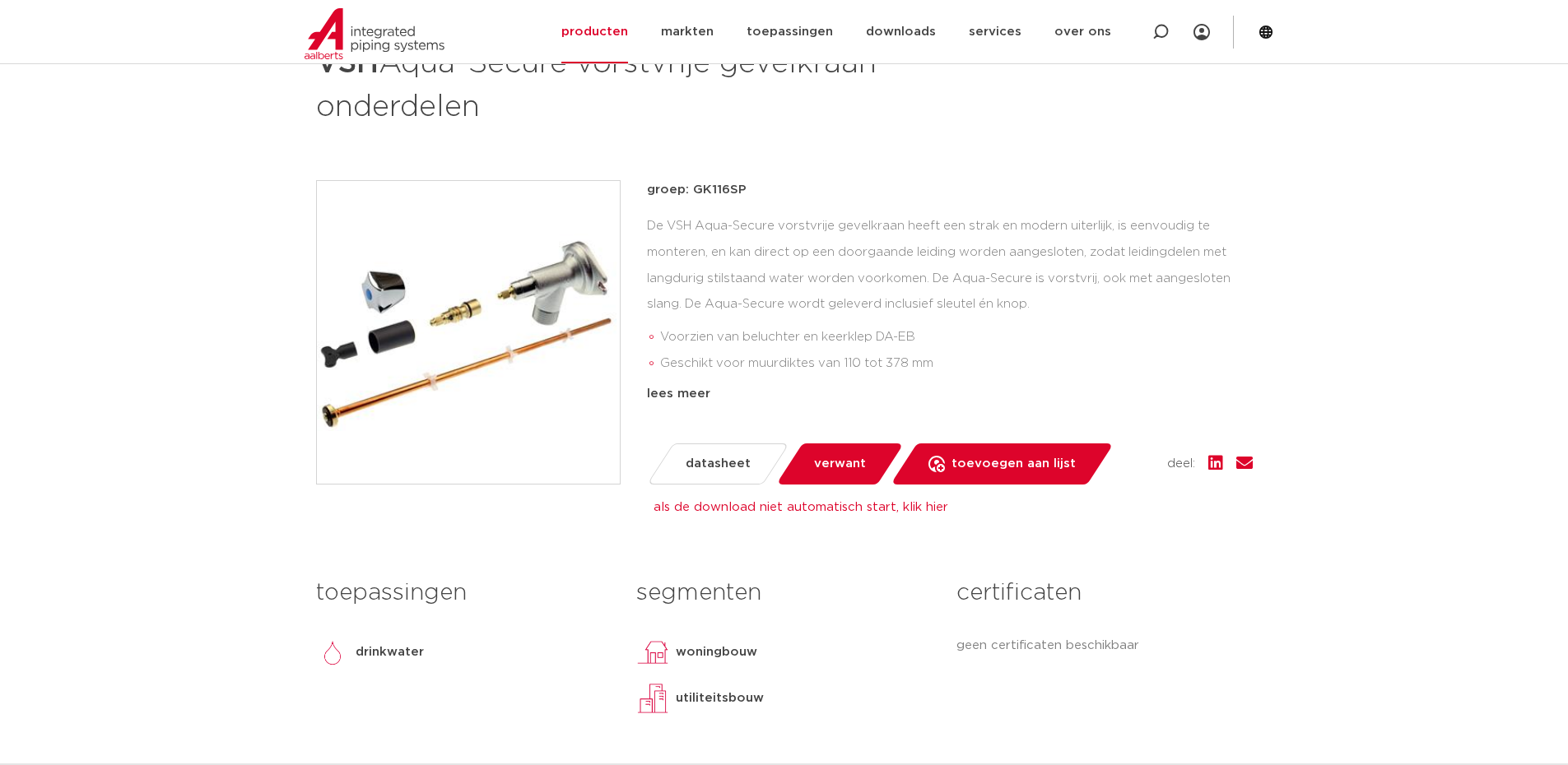
scroll to position [329, 0]
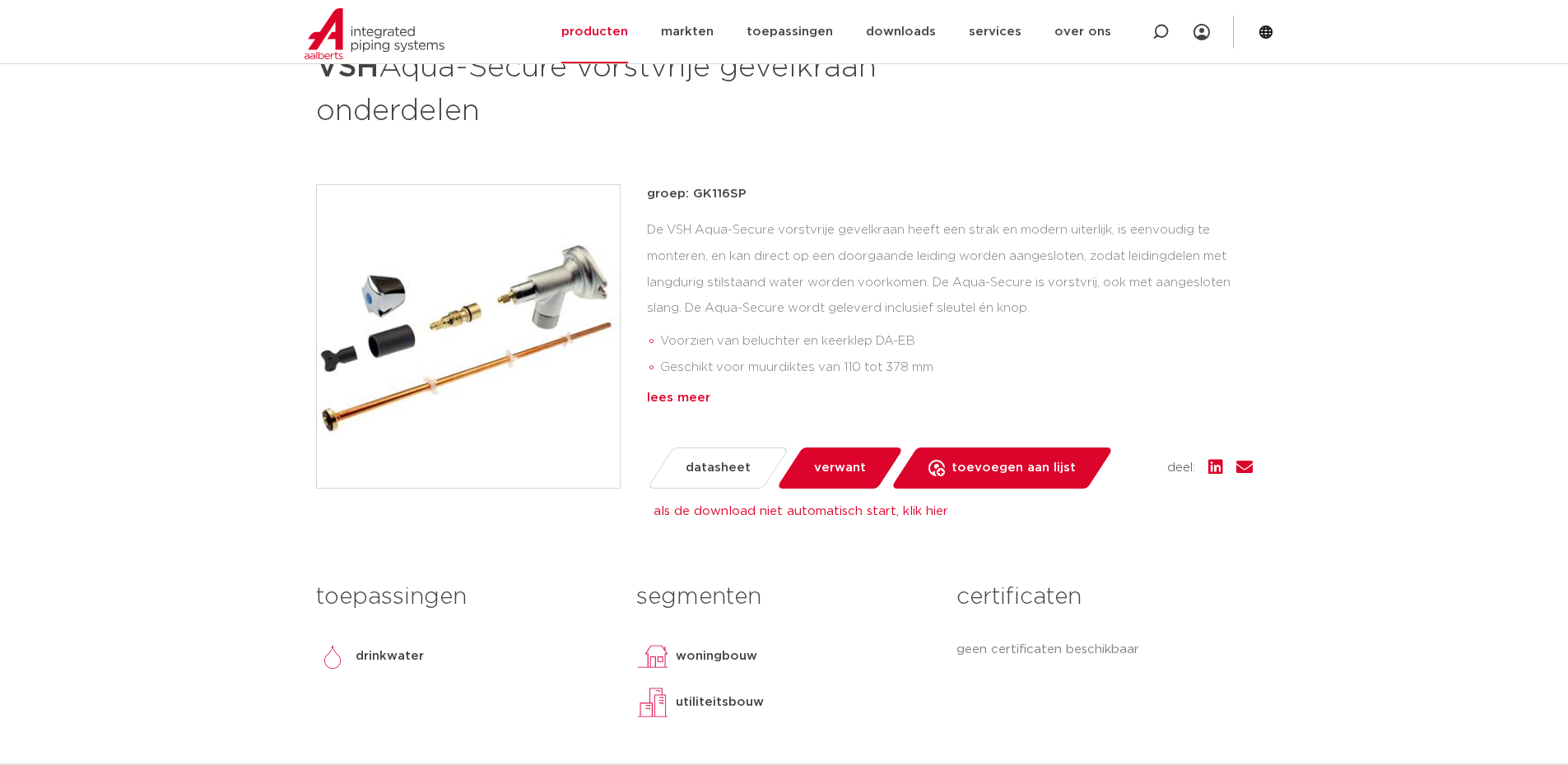
click at [685, 398] on div "lees meer" at bounding box center [950, 398] width 606 height 19
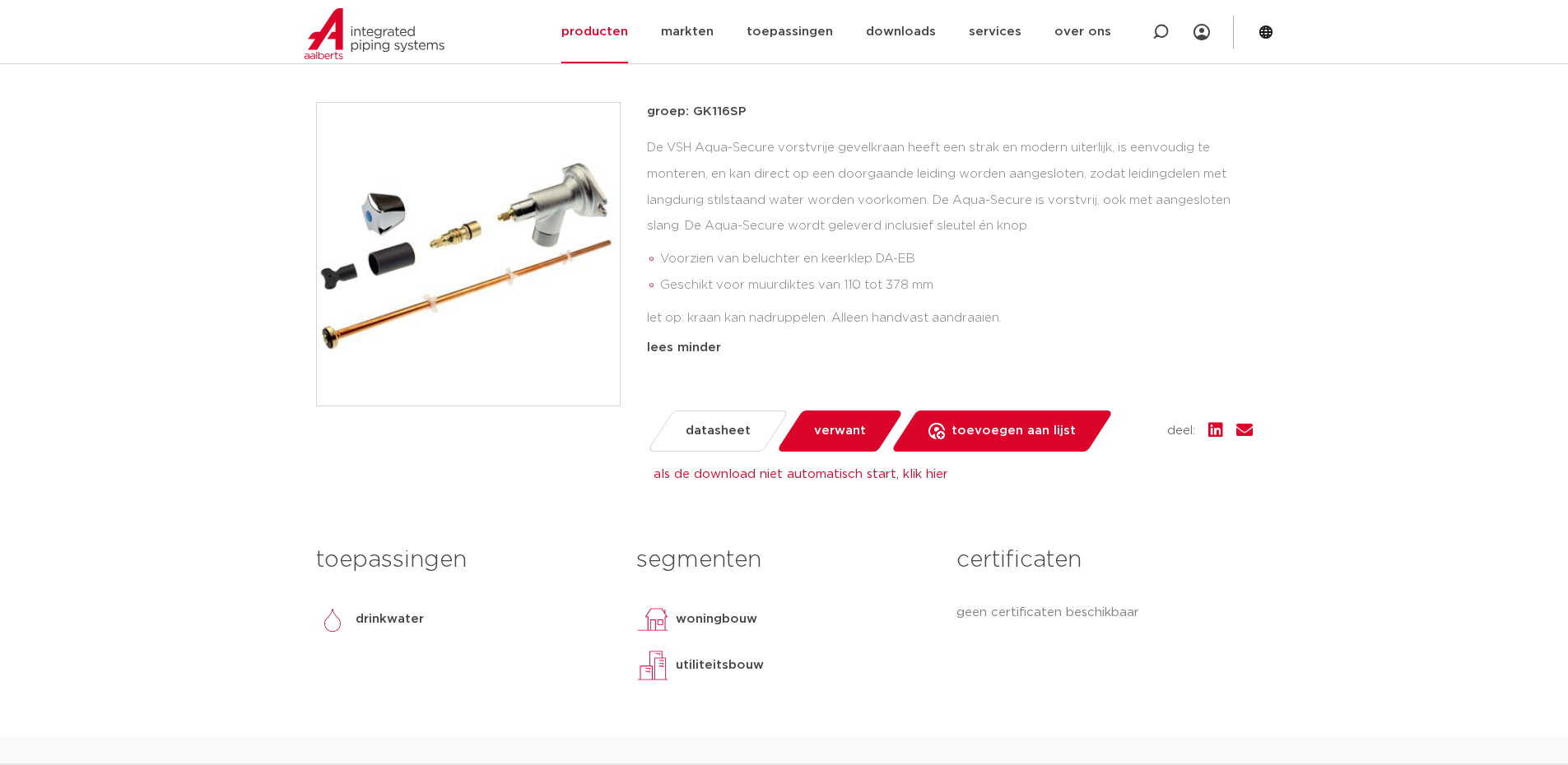
scroll to position [494, 0]
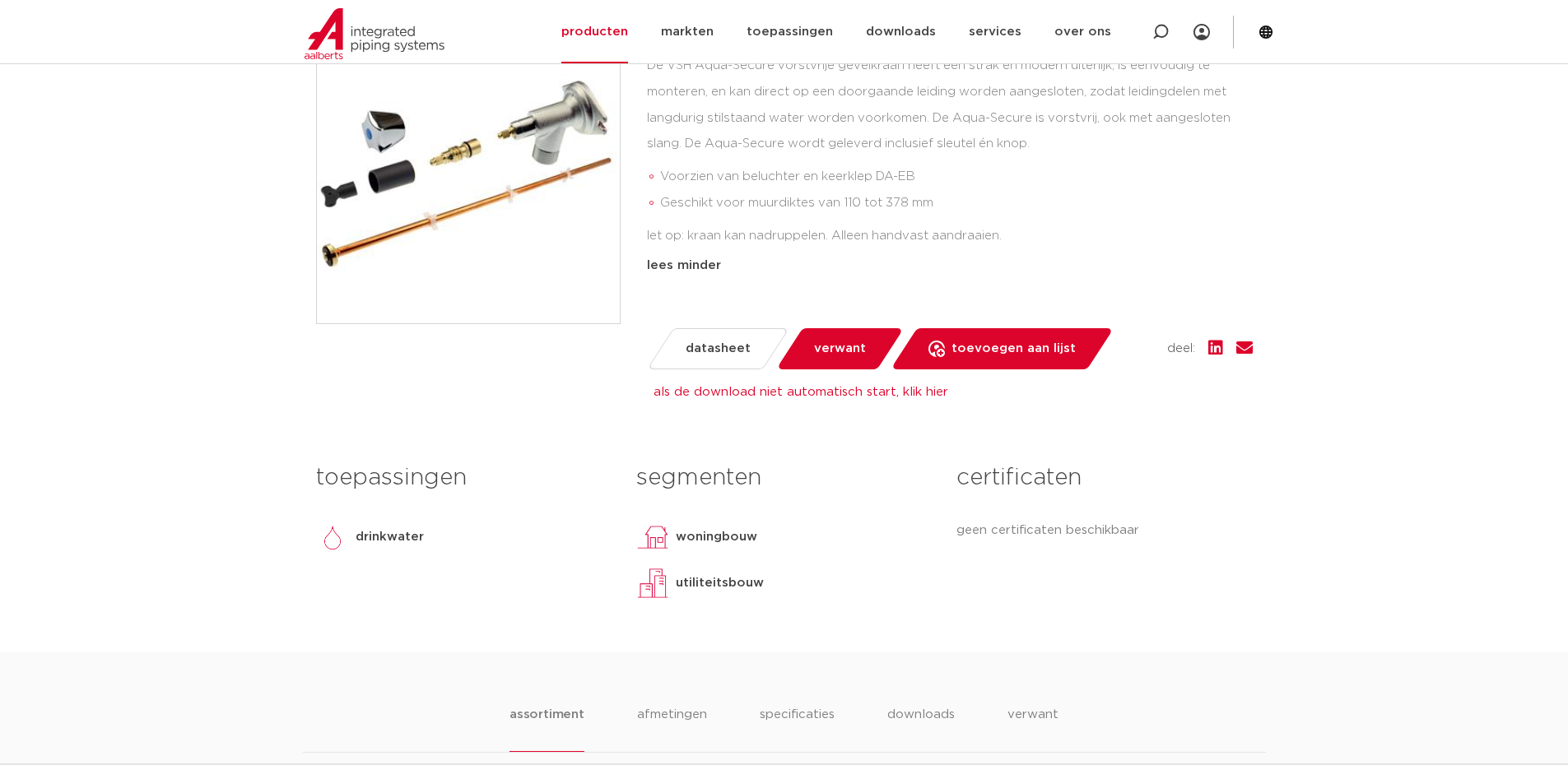
click at [710, 345] on span "datasheet" at bounding box center [718, 349] width 65 height 26
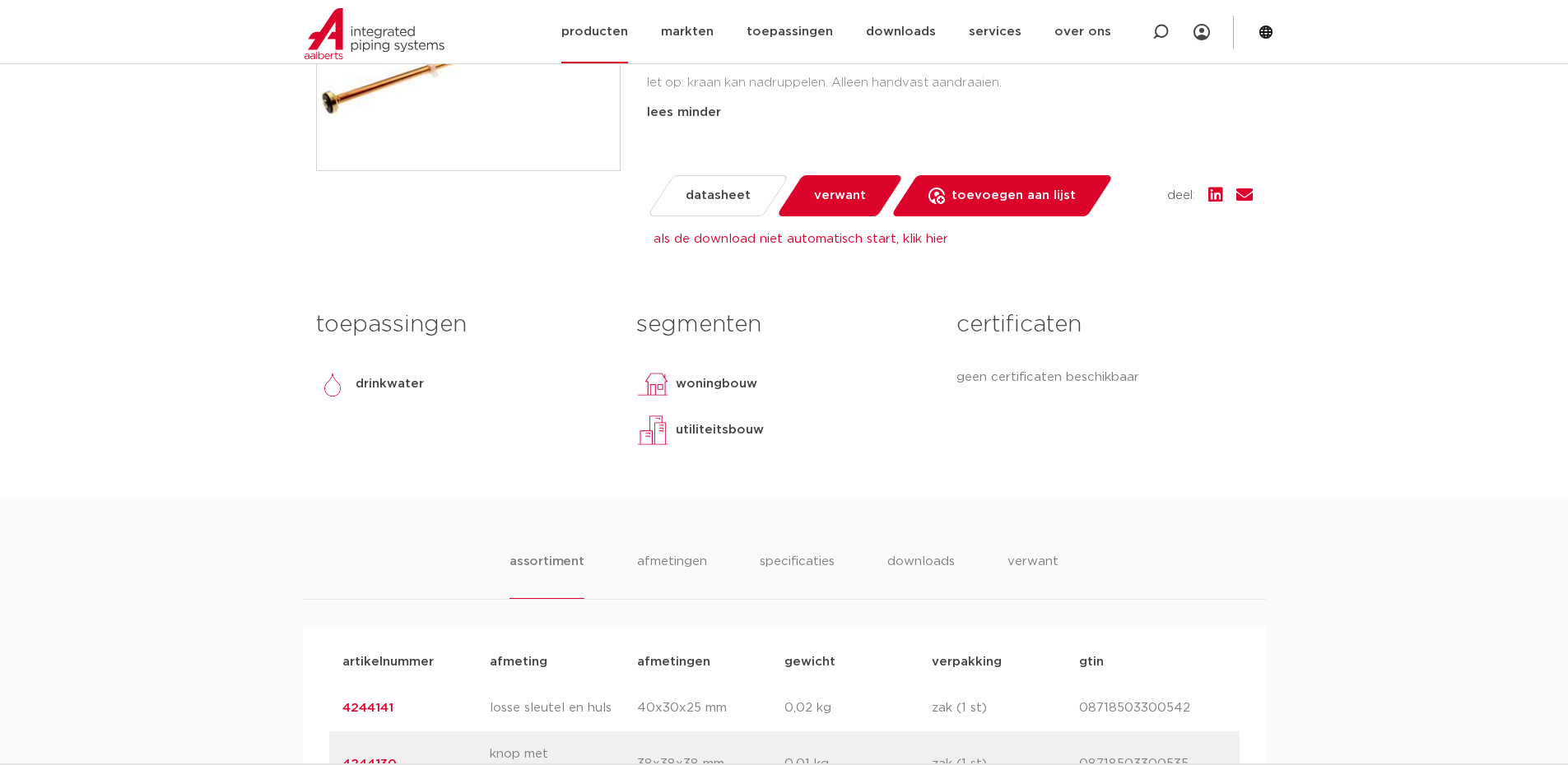
scroll to position [576, 0]
